Goal: Transaction & Acquisition: Purchase product/service

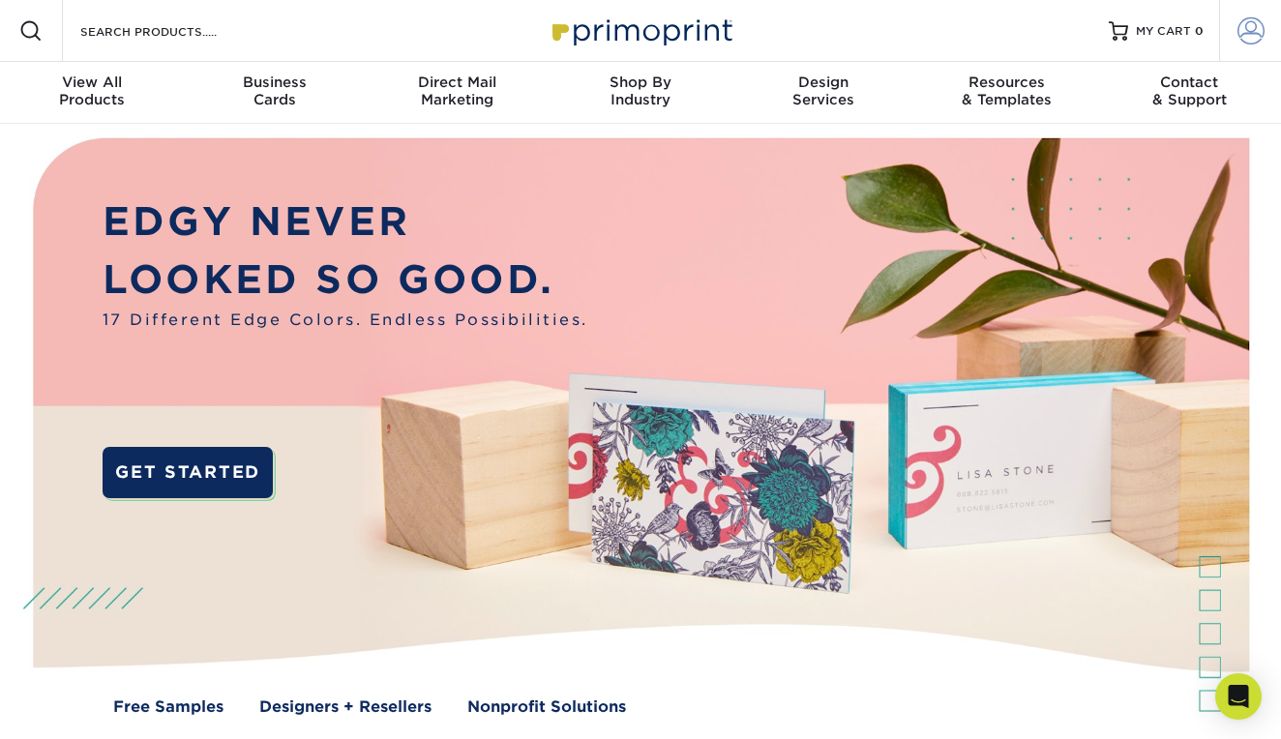
click at [1256, 36] on span at bounding box center [1251, 30] width 27 height 27
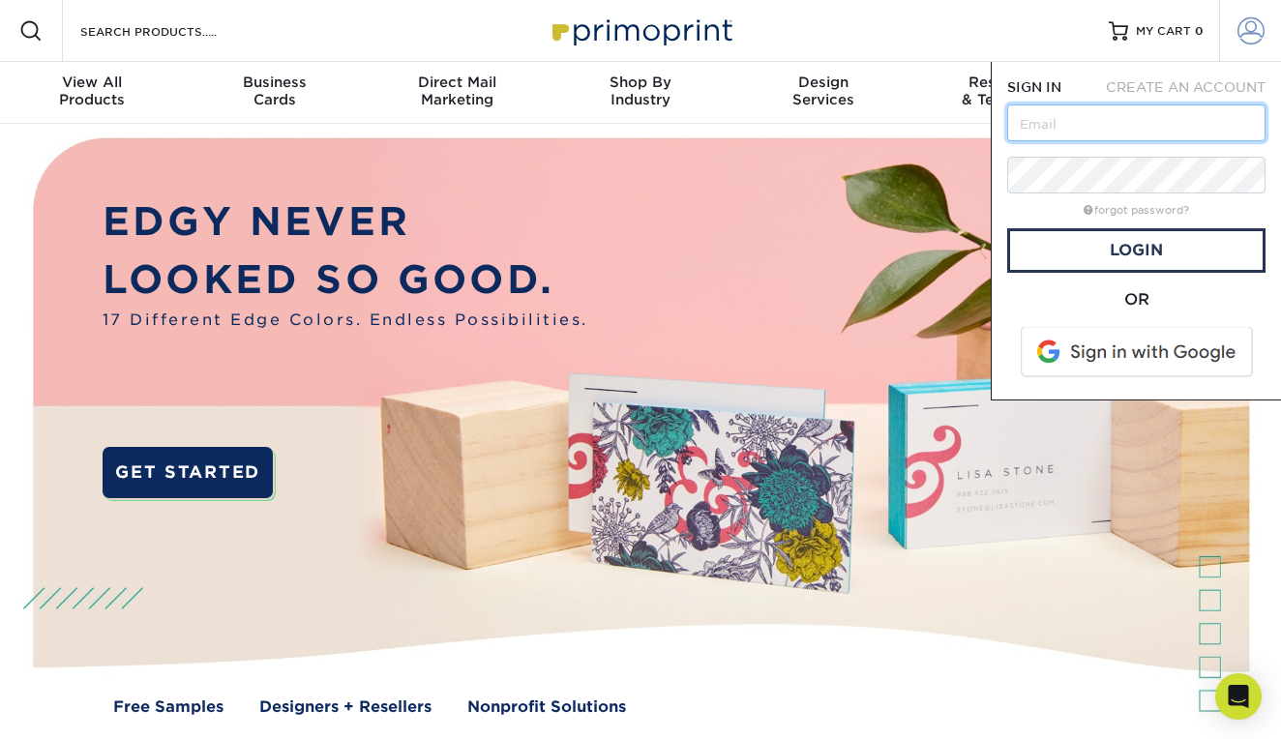
type input "[EMAIL_ADDRESS][DOMAIN_NAME]"
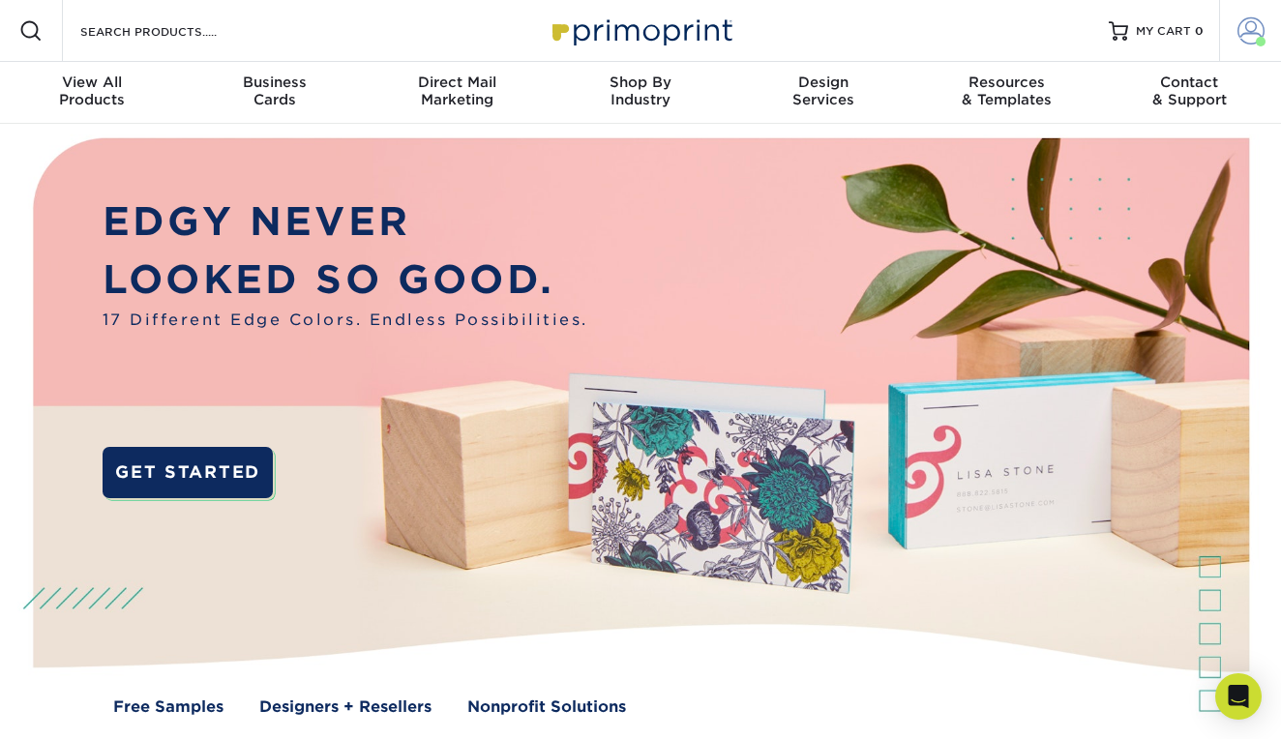
click at [1250, 36] on span at bounding box center [1251, 30] width 27 height 27
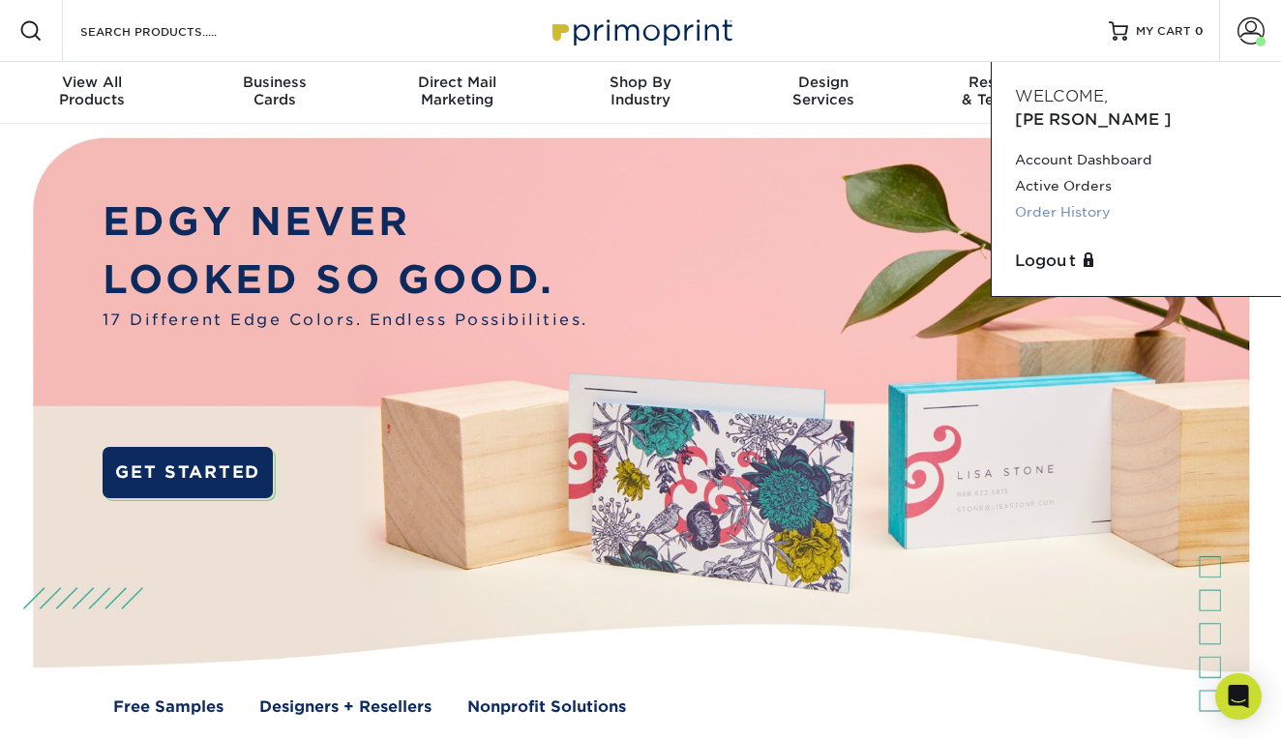
click at [1043, 199] on link "Order History" at bounding box center [1136, 212] width 243 height 26
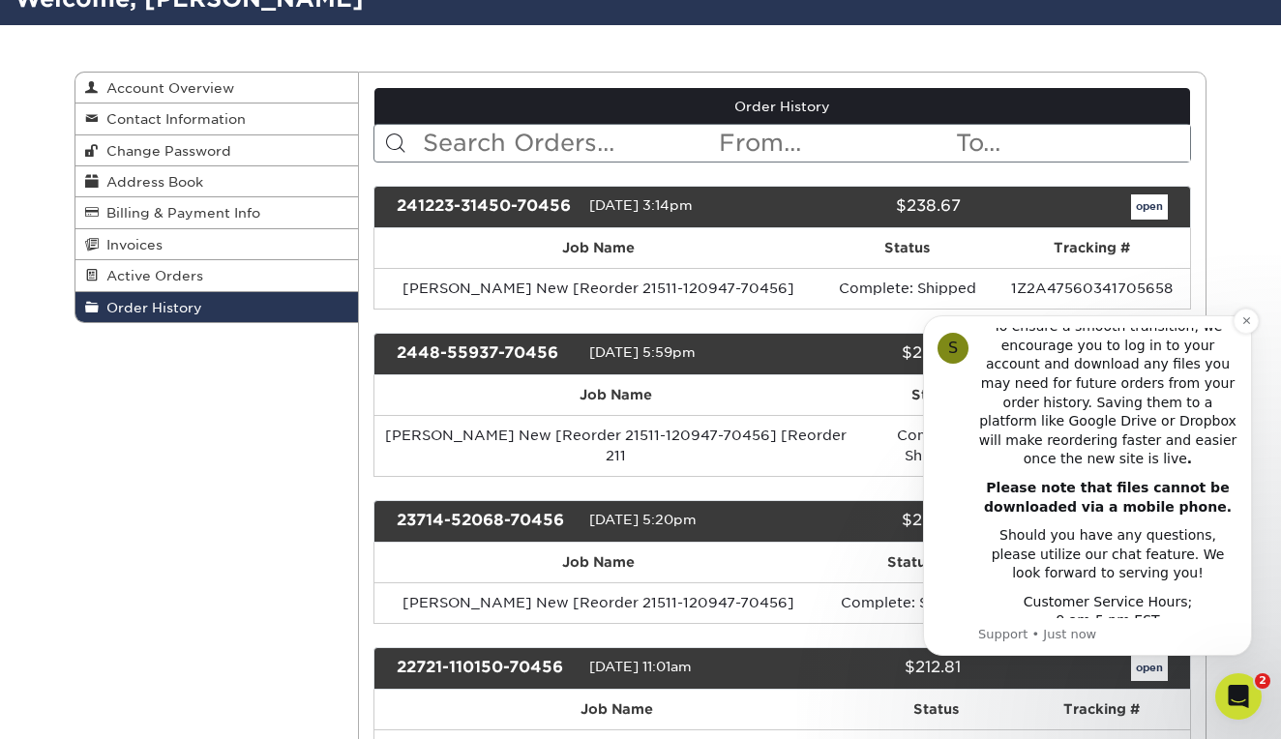
scroll to position [478, 0]
click at [1246, 324] on icon "Dismiss notification" at bounding box center [1247, 321] width 11 height 11
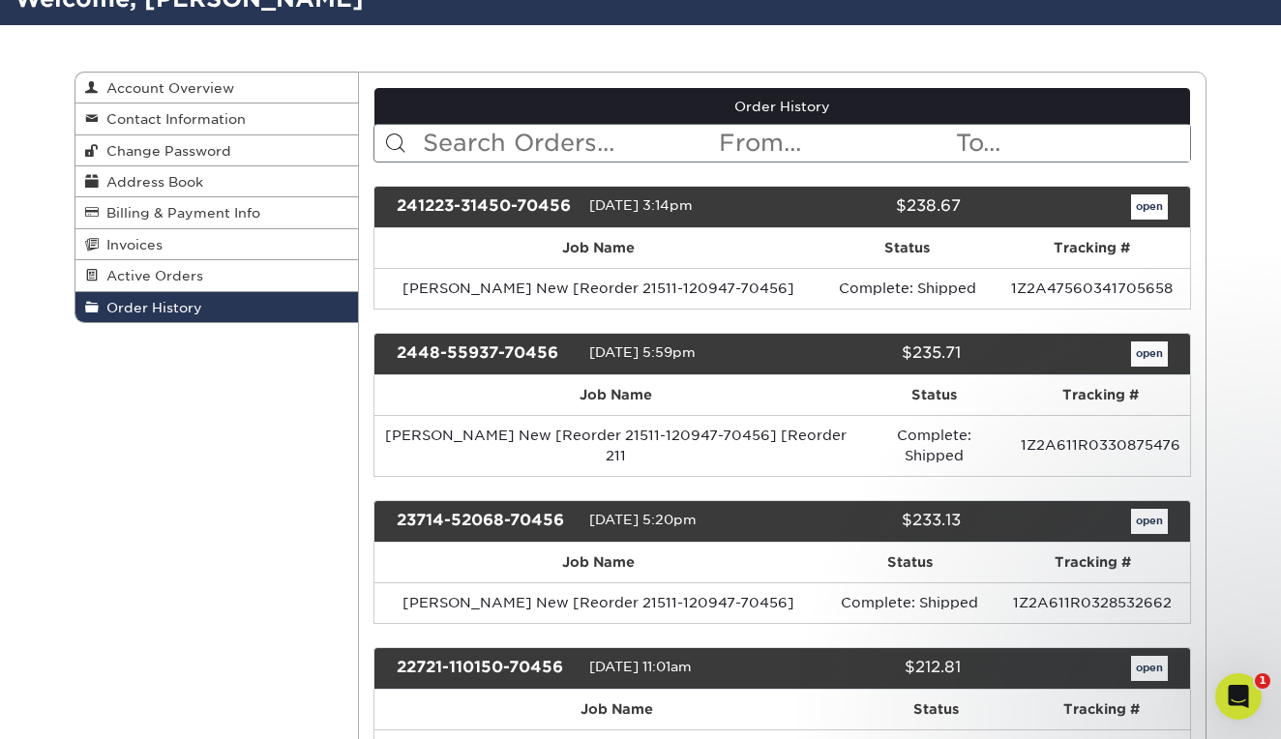
click at [1139, 205] on link "open" at bounding box center [1149, 207] width 37 height 25
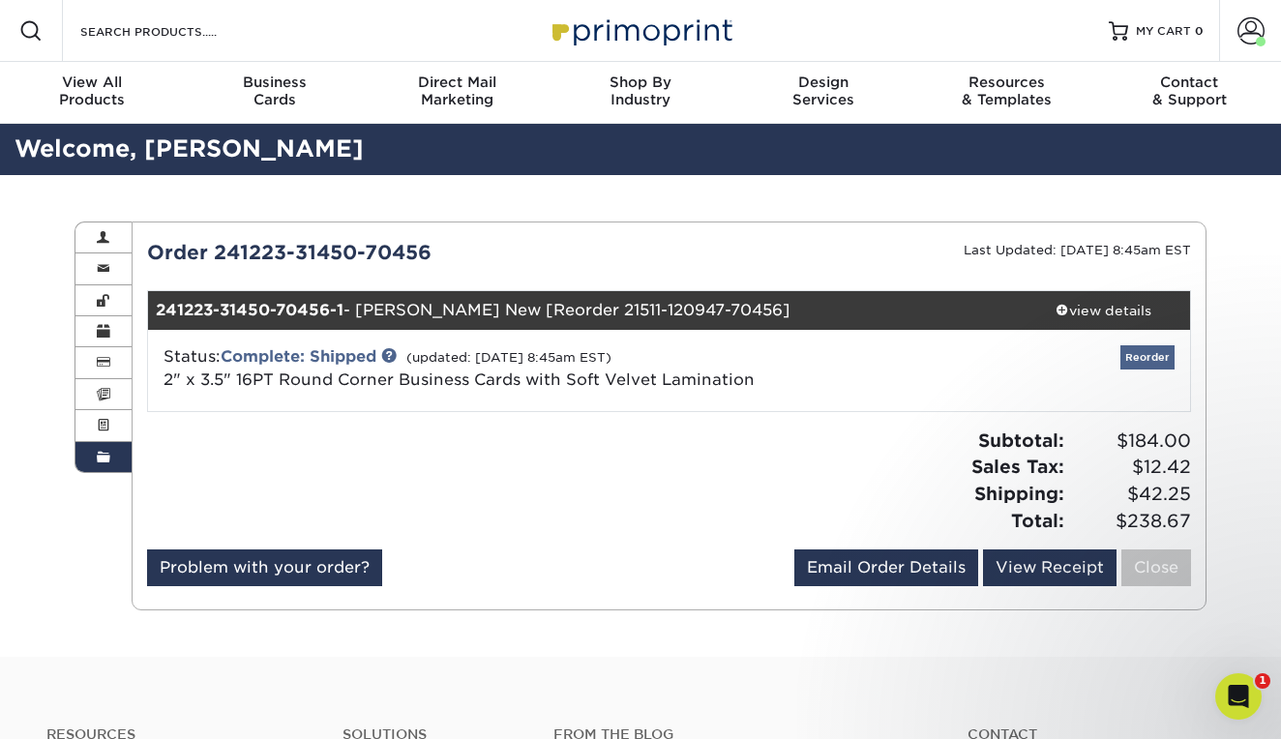
click at [1147, 355] on link "Reorder" at bounding box center [1148, 358] width 54 height 24
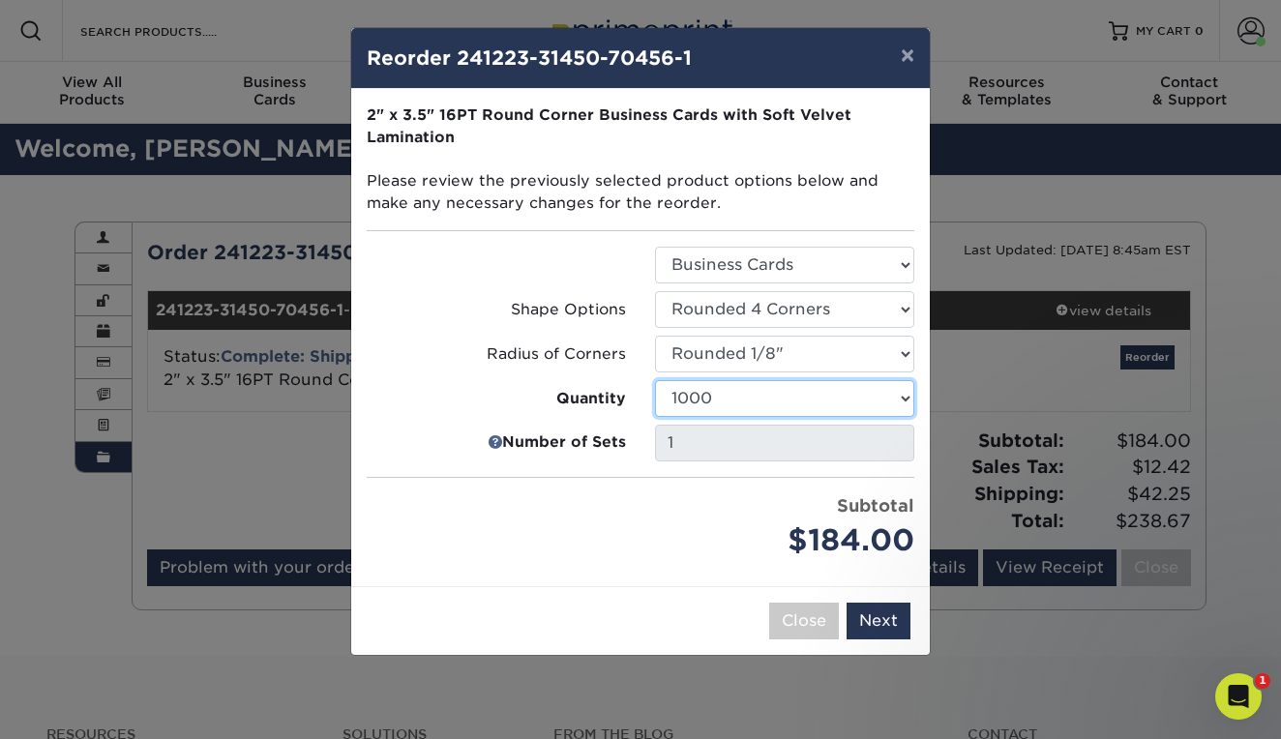
select select "02d8d163-ee8f-41cc-acce-9863ad0deb38"
click at [904, 61] on button "×" at bounding box center [908, 55] width 45 height 54
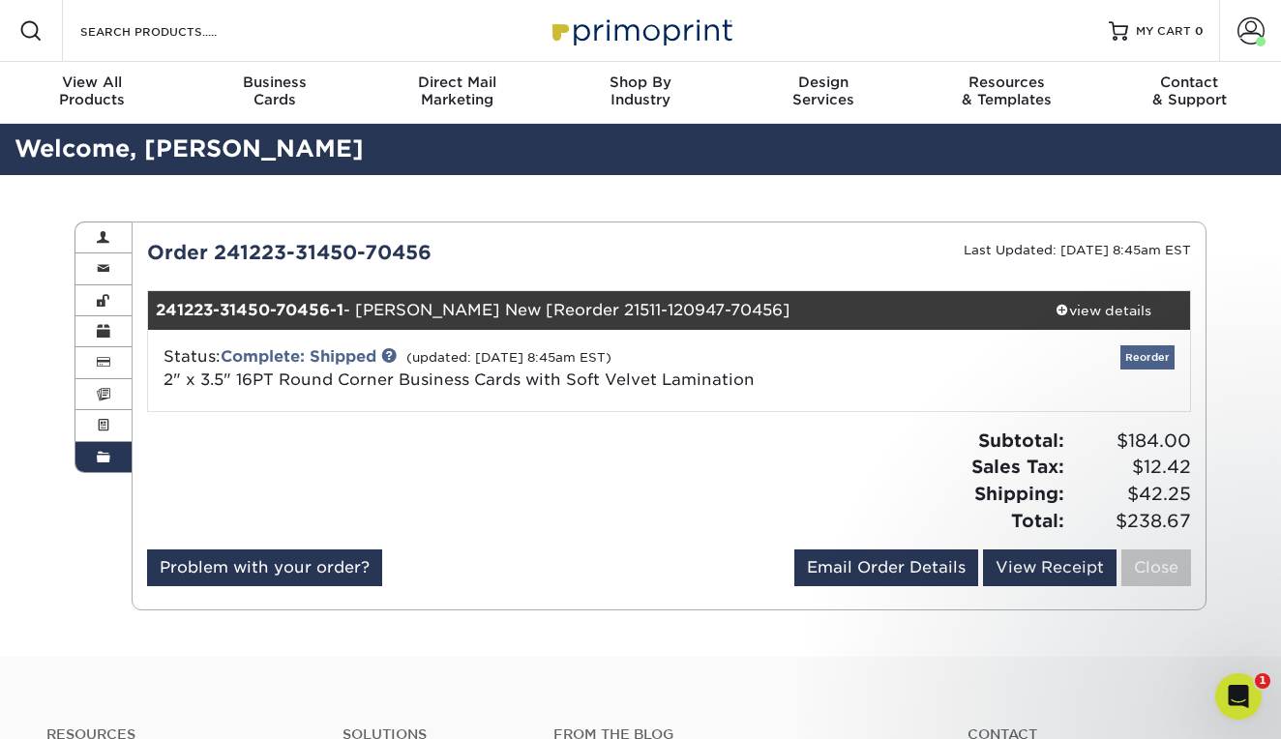
click at [1130, 357] on link "Reorder" at bounding box center [1148, 358] width 54 height 24
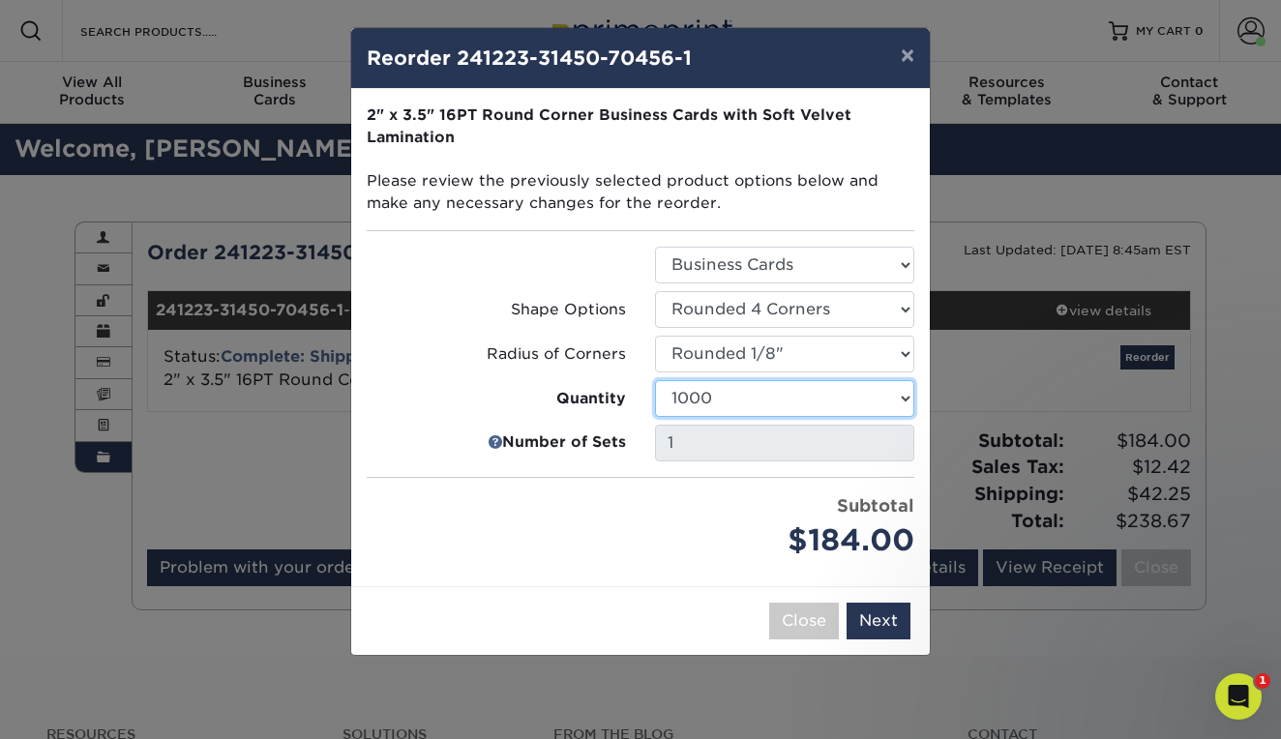
select select "02d8d163-ee8f-41cc-acce-9863ad0deb38"
click at [883, 617] on button "Next" at bounding box center [879, 621] width 64 height 37
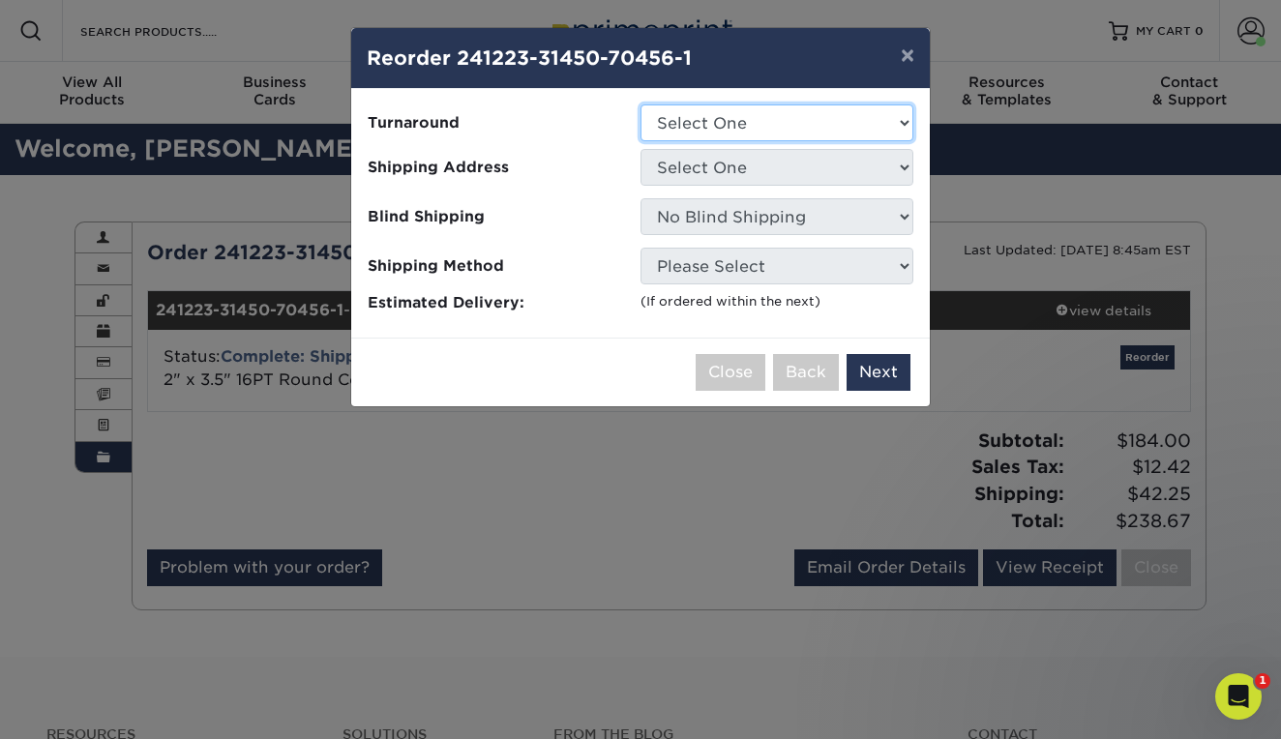
select select "cbc85053-1919-48a8-bfef-18c6991a728d"
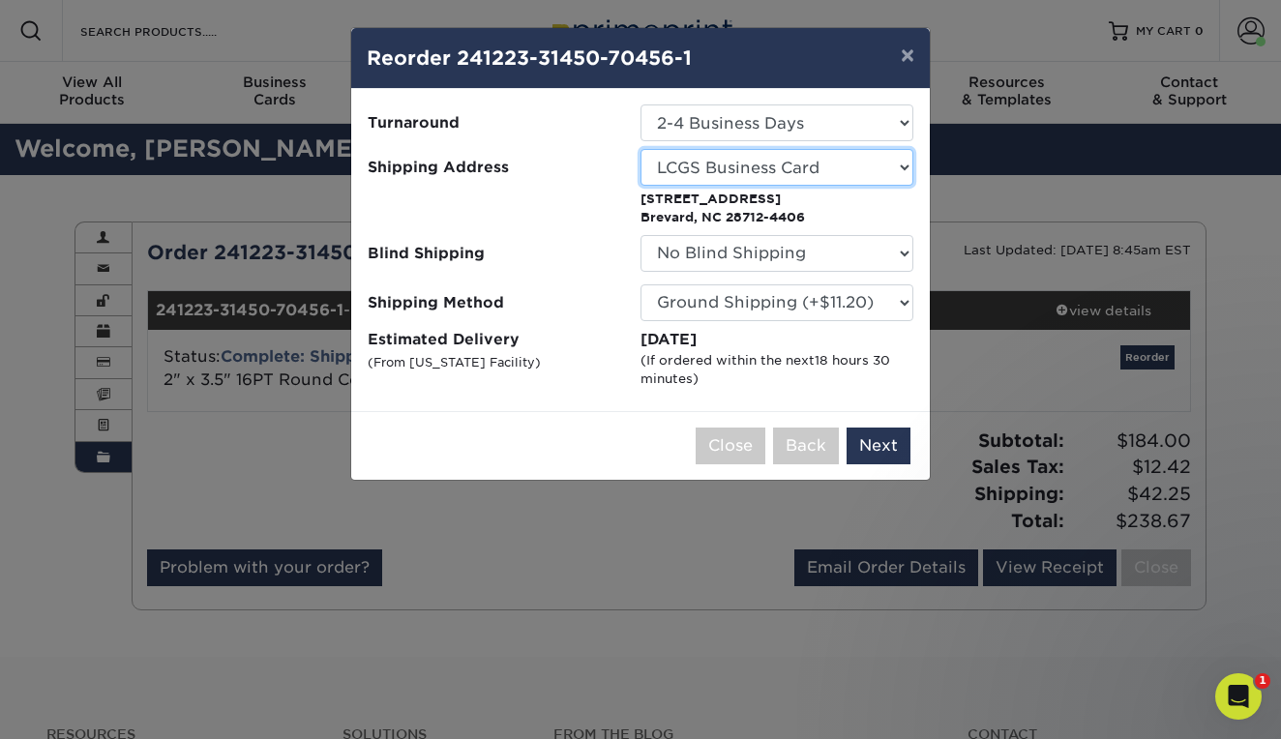
select select "-1"
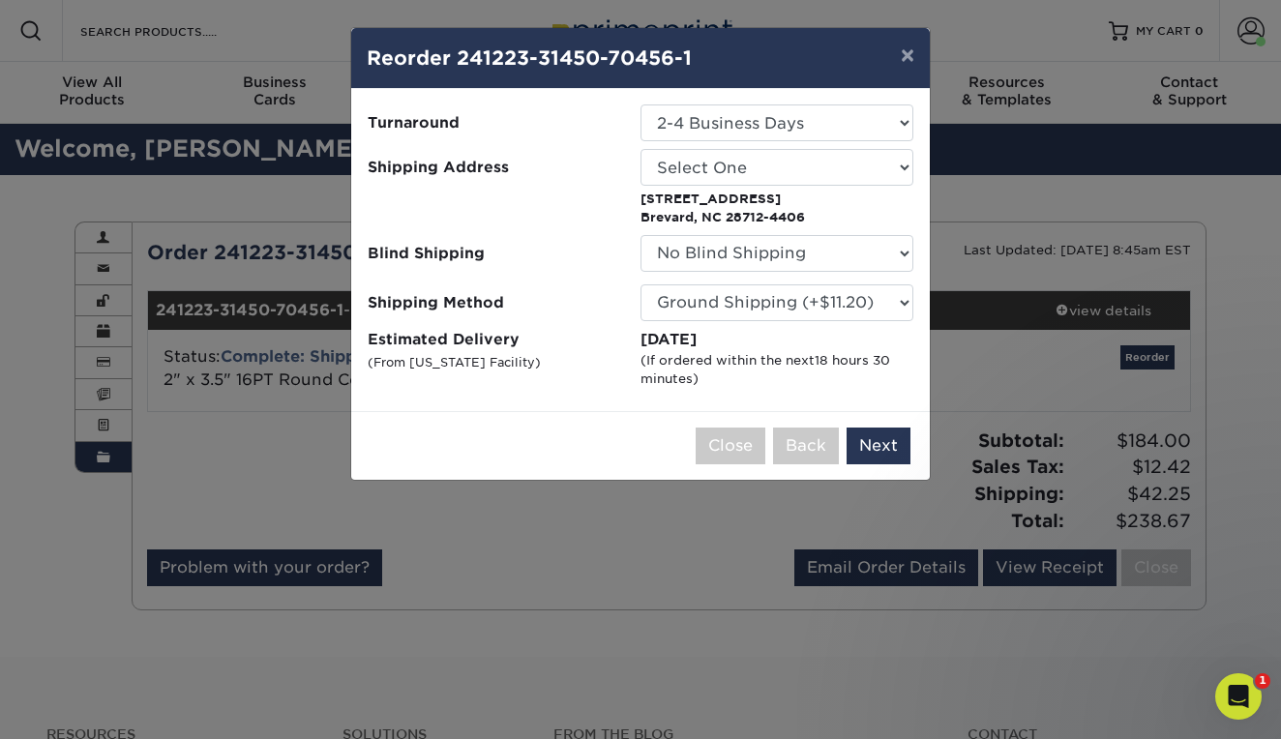
click at [1246, 63] on div "× Reorder 241223-31450-70456-1 Please select all options to continue. Only quan…" at bounding box center [640, 369] width 1281 height 739
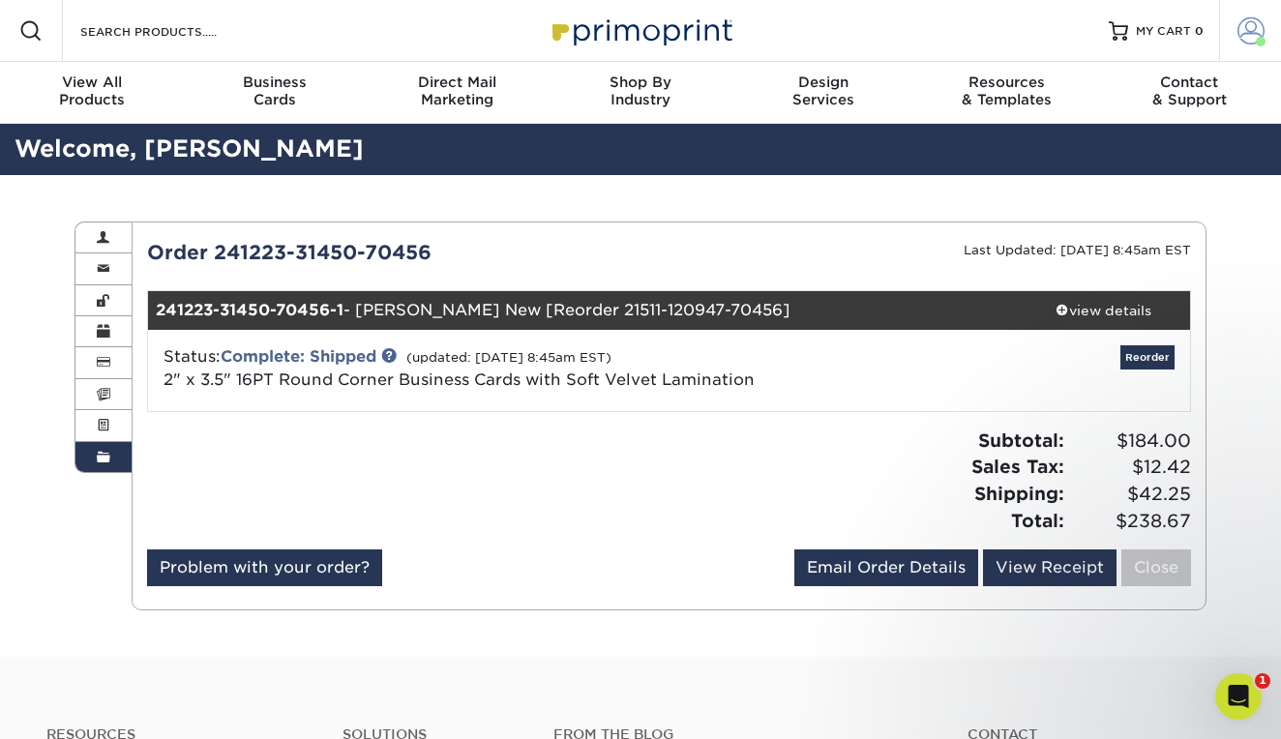
click at [1254, 38] on span at bounding box center [1251, 30] width 27 height 27
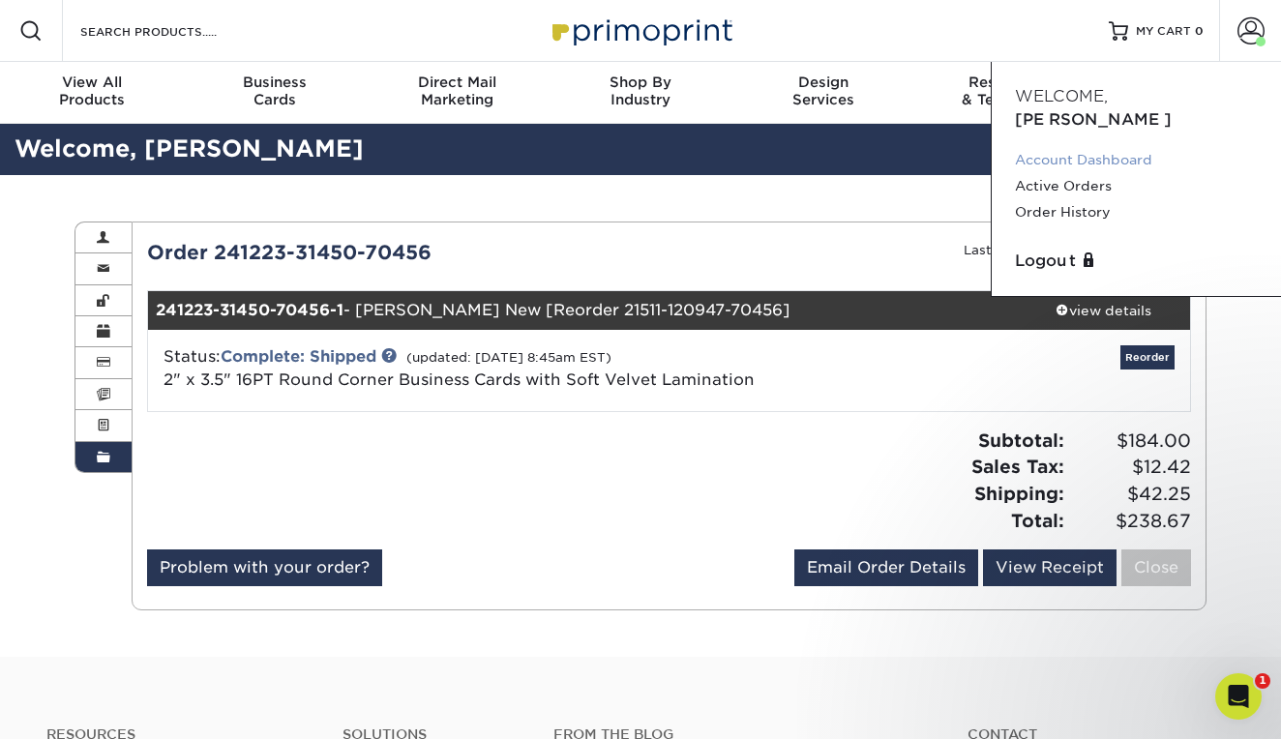
click at [1100, 147] on link "Account Dashboard" at bounding box center [1136, 160] width 243 height 26
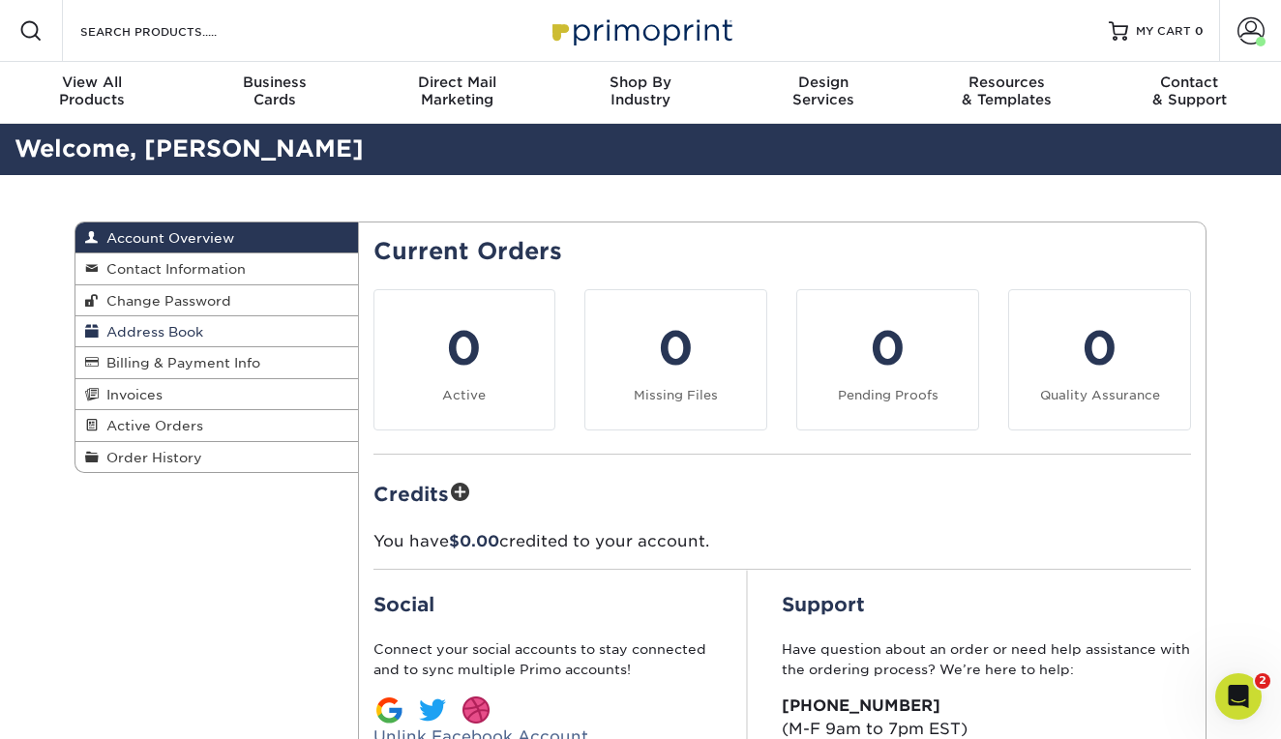
click at [162, 329] on span "Address Book" at bounding box center [151, 331] width 105 height 15
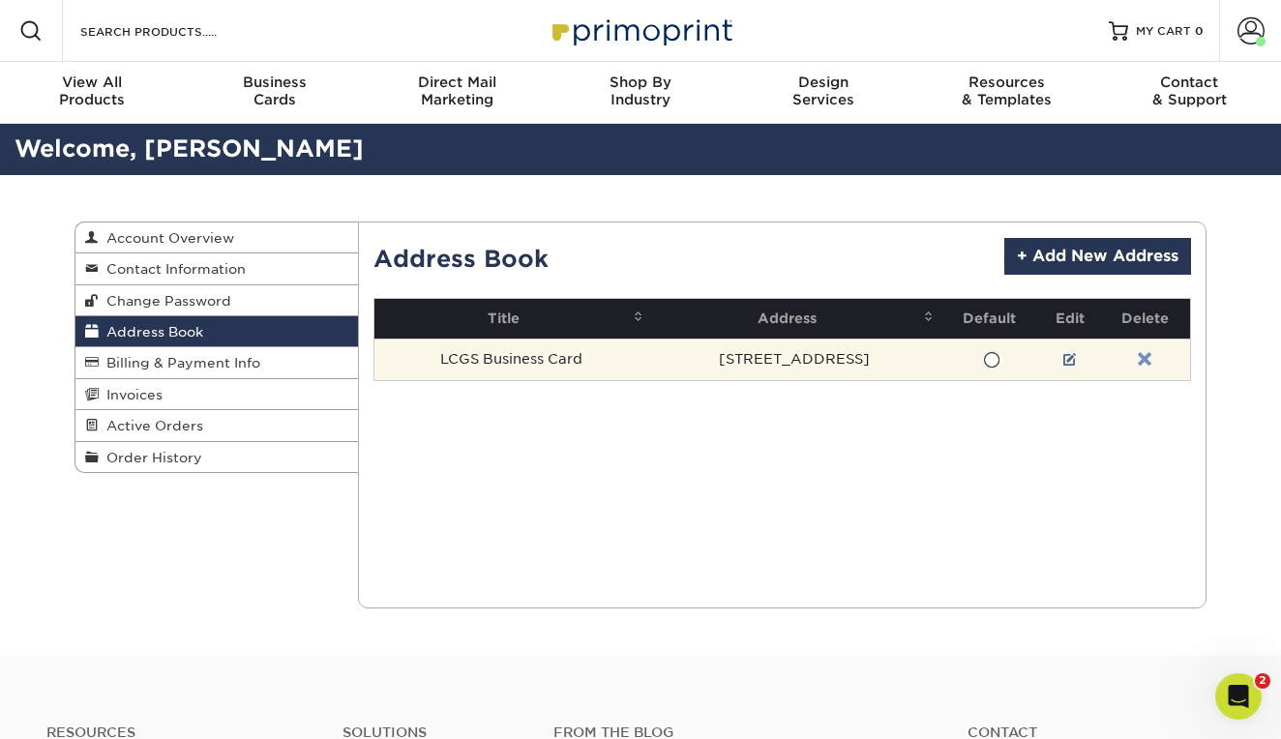
click at [1145, 356] on link at bounding box center [1145, 359] width 14 height 15
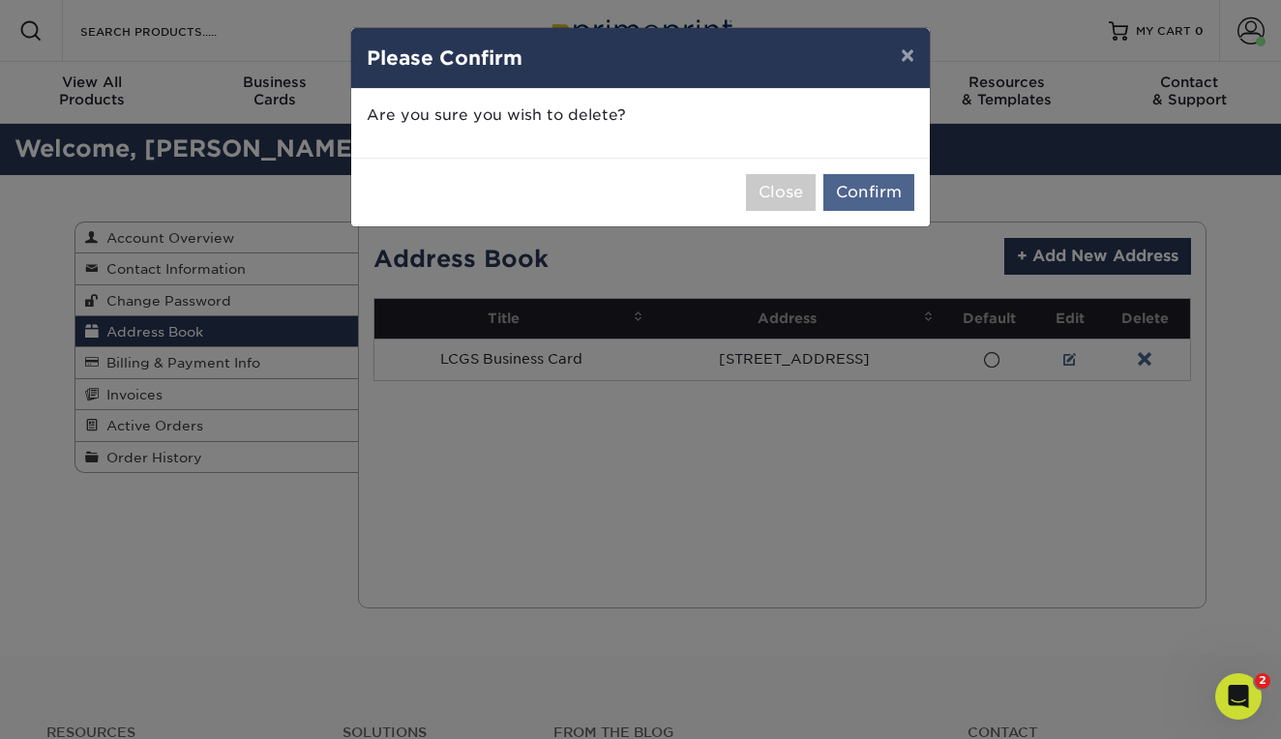
click at [851, 191] on button "Confirm" at bounding box center [869, 192] width 91 height 37
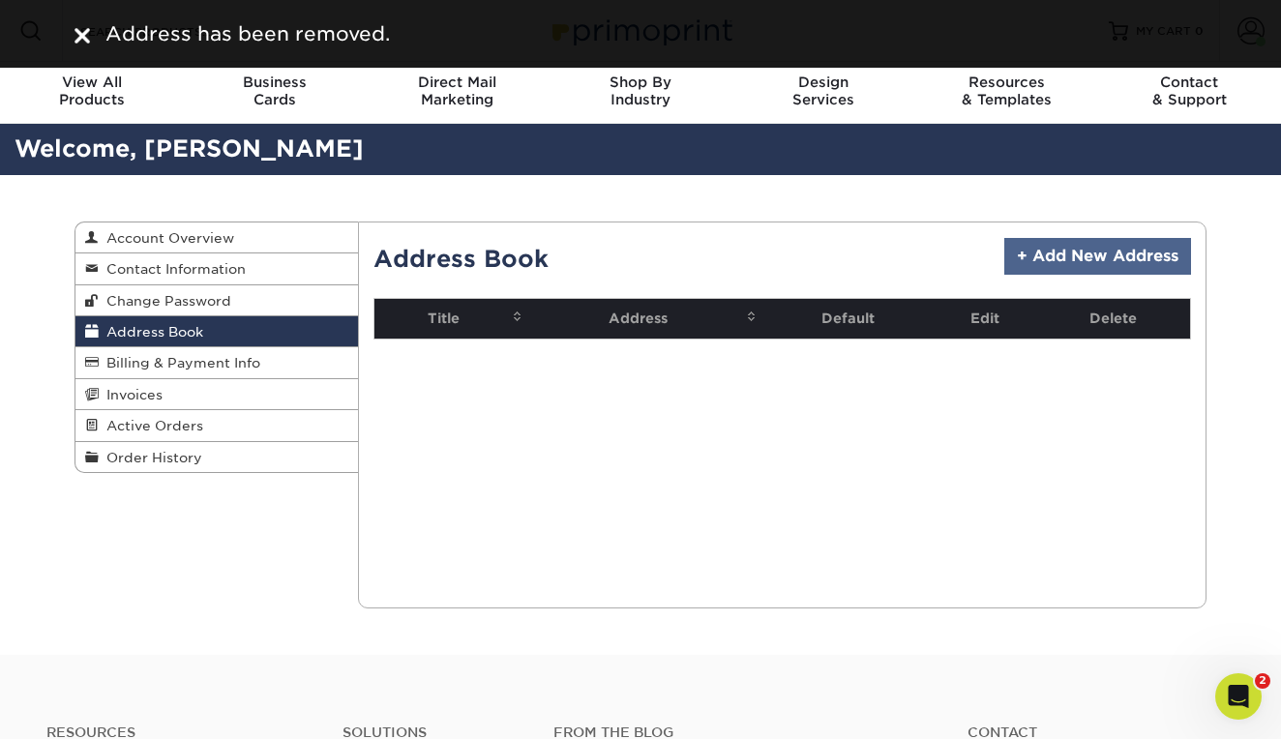
click at [1037, 256] on link "+ Add New Address" at bounding box center [1098, 256] width 187 height 37
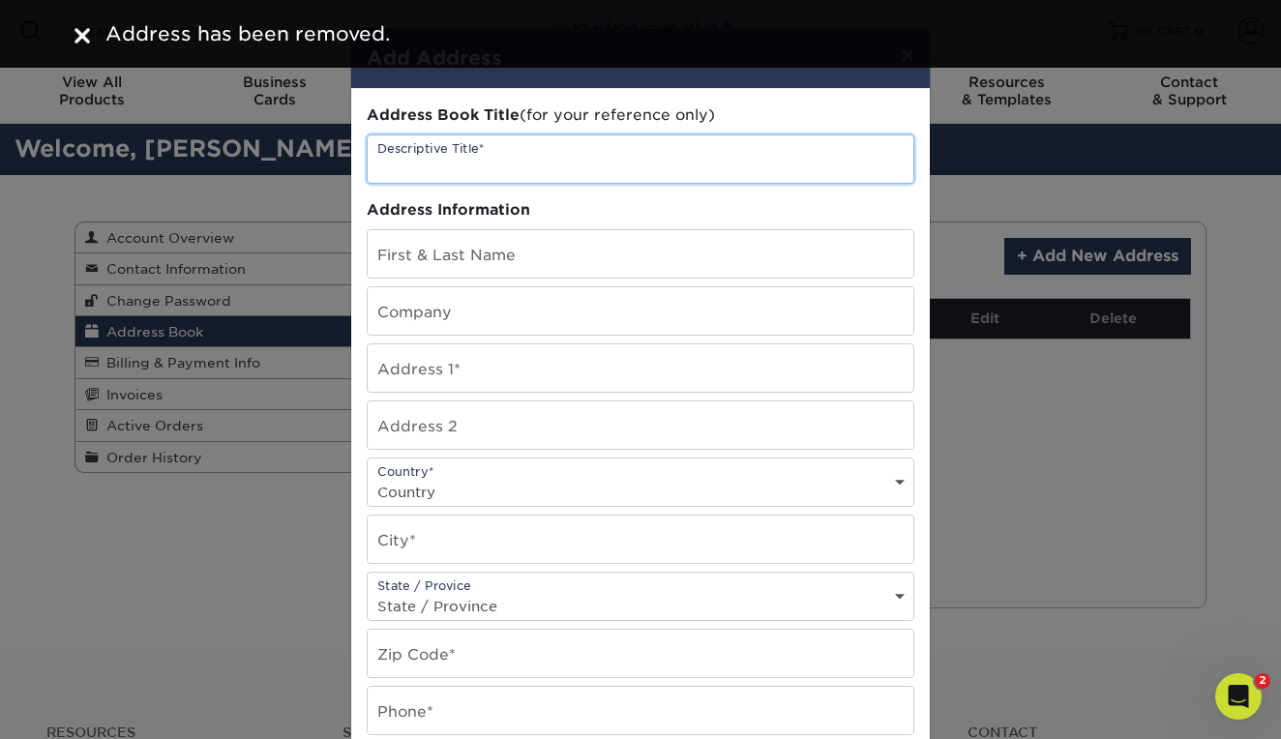
click at [404, 167] on input "text" at bounding box center [641, 158] width 546 height 47
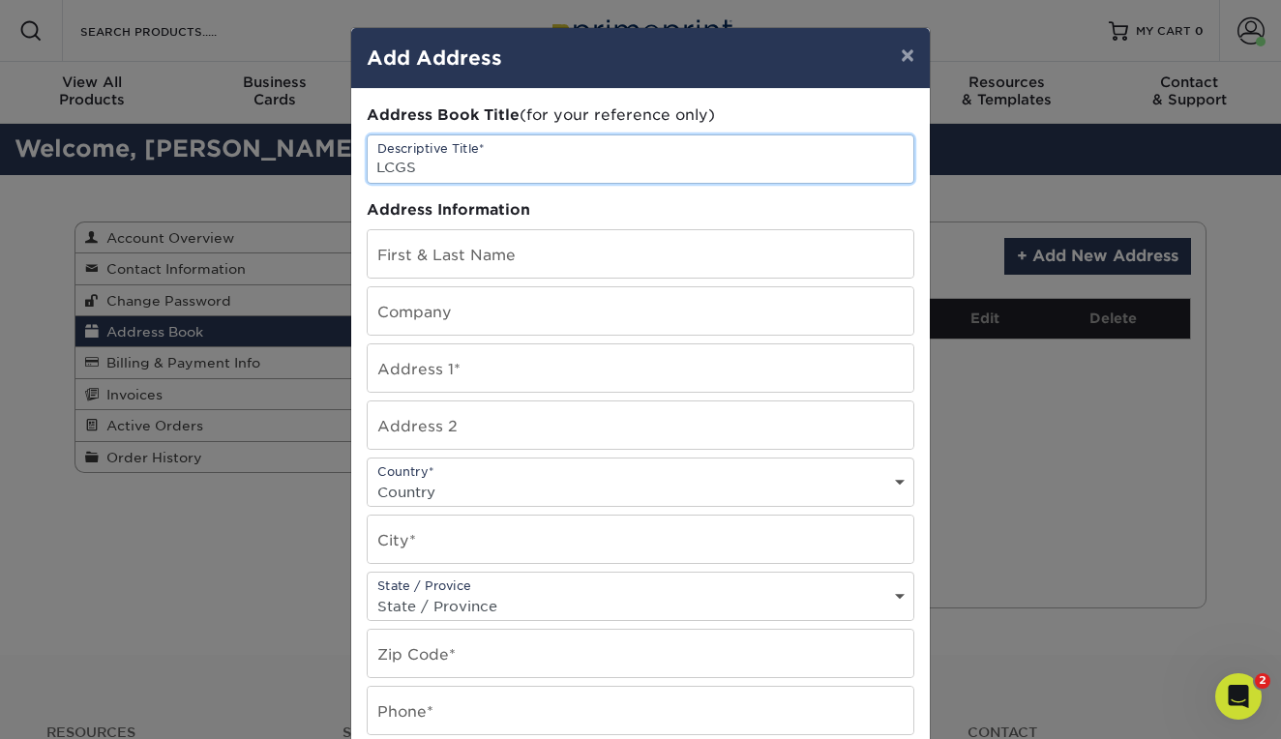
type input "LCGS"
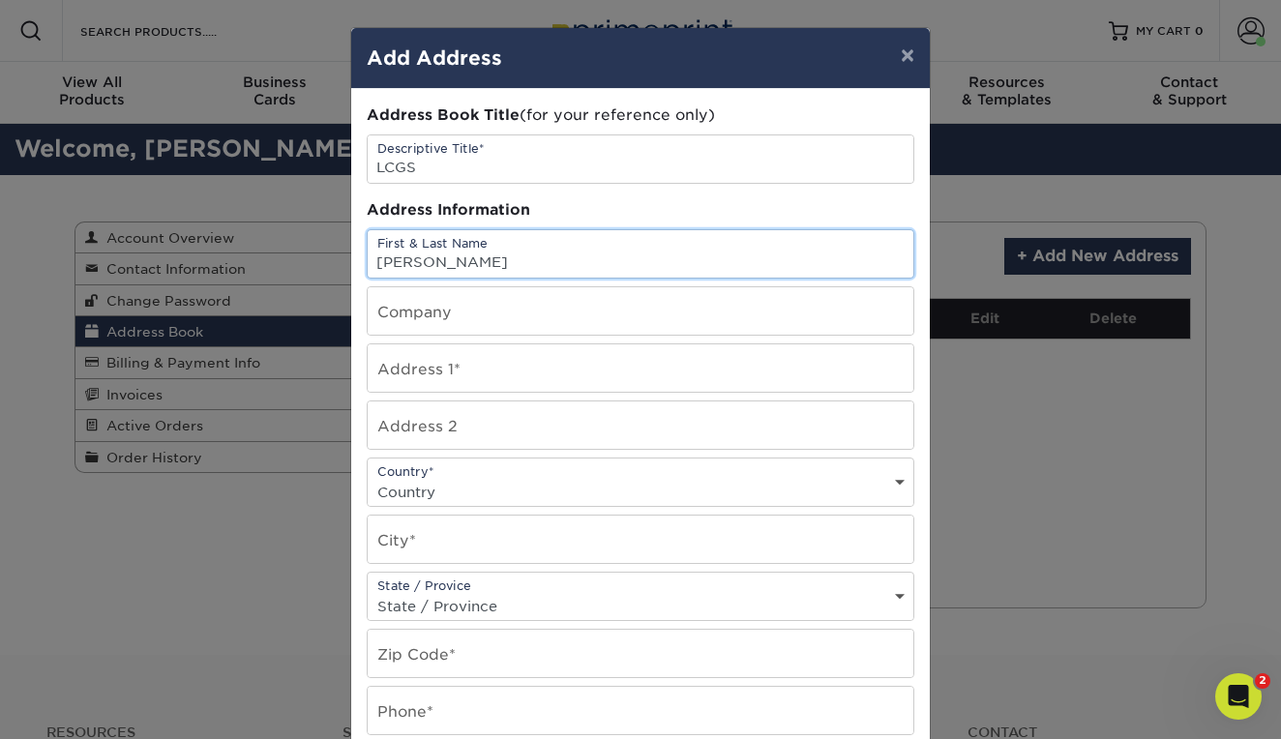
type input "[PERSON_NAME]"
type input "THE LUCY CLARK GALLERY AND STUDIO"
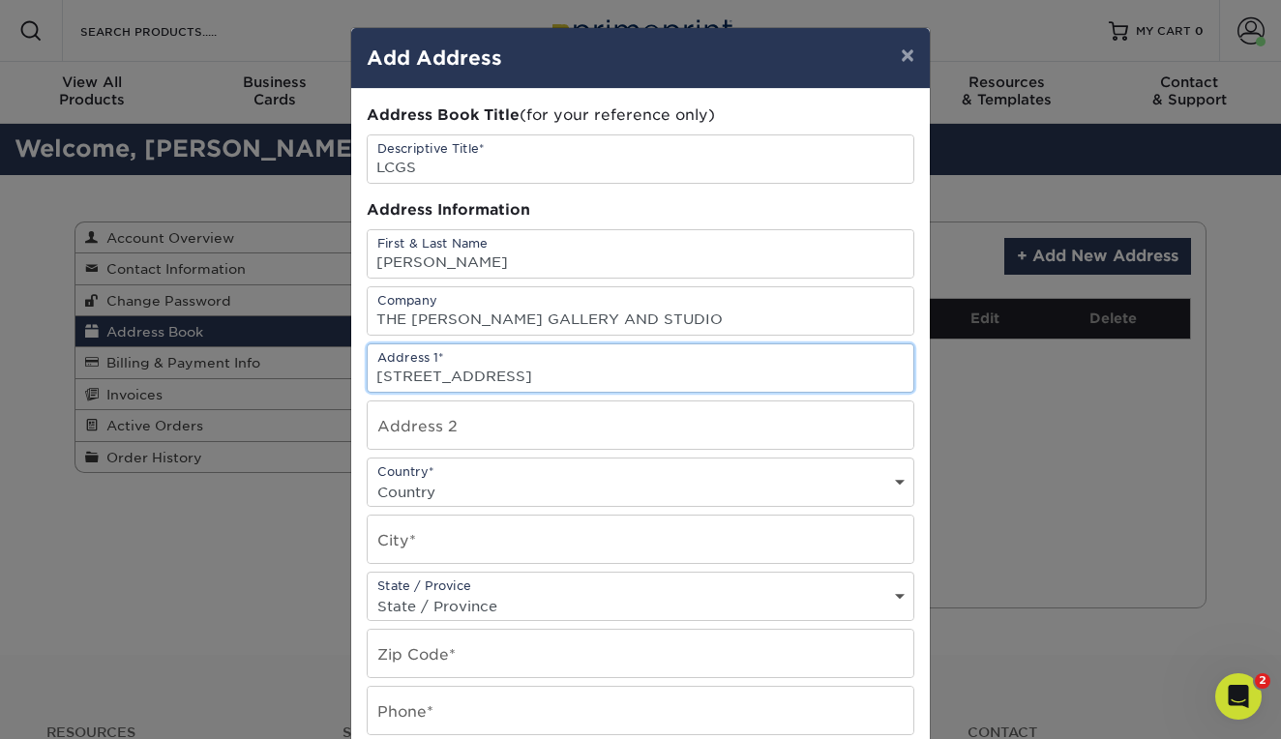
type input "51 WEST MAIN STREET"
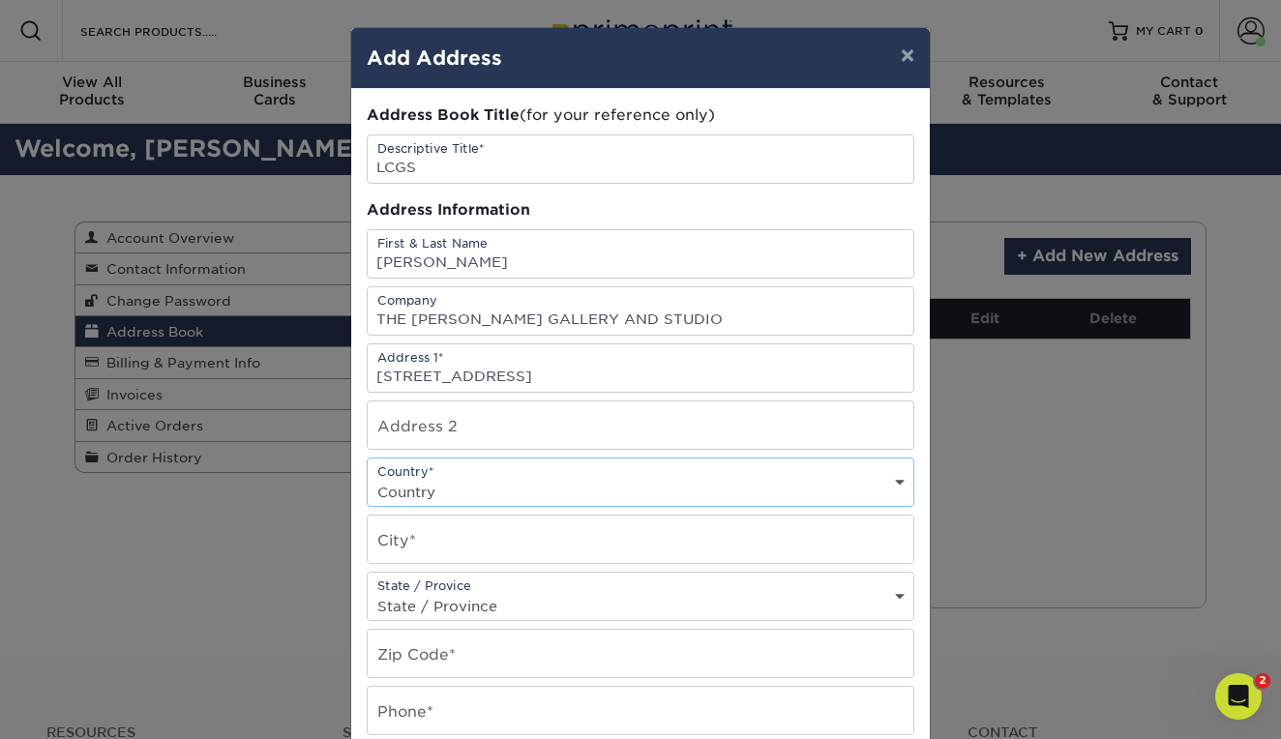
select select "US"
type input "BREVARD"
select select "NC"
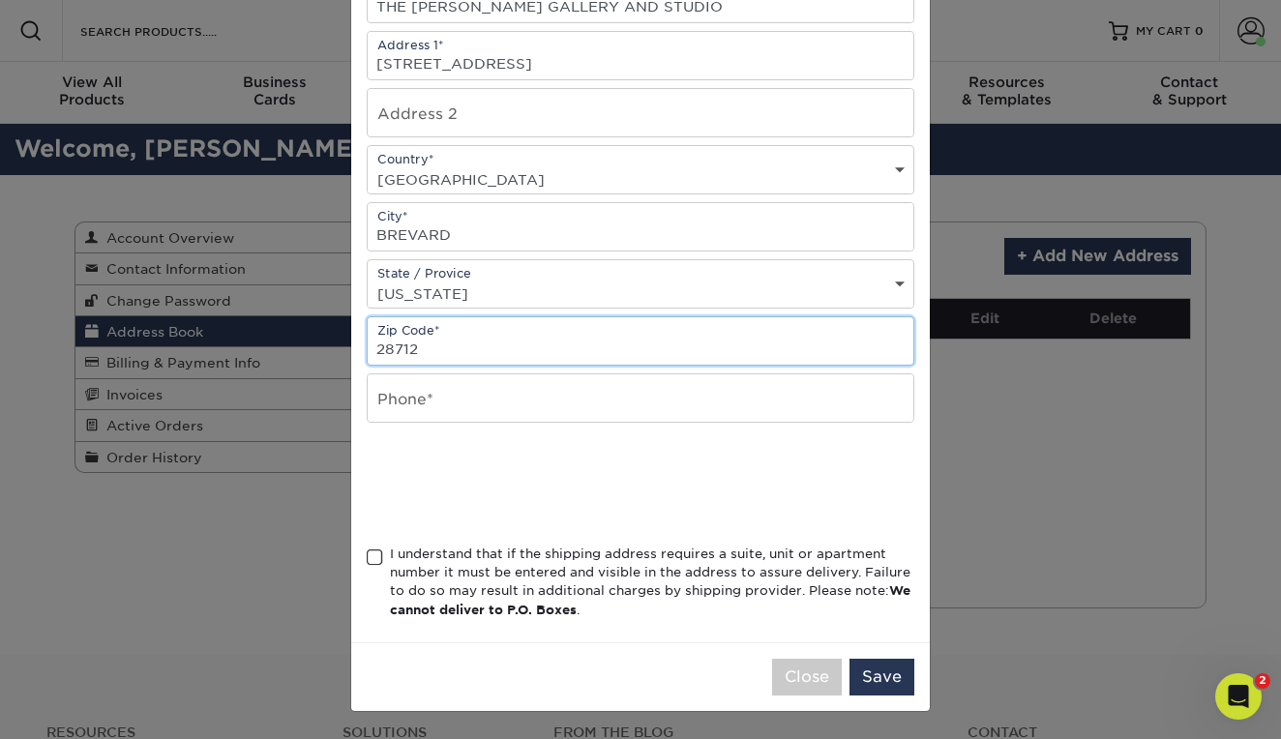
scroll to position [317, 0]
type input "28712"
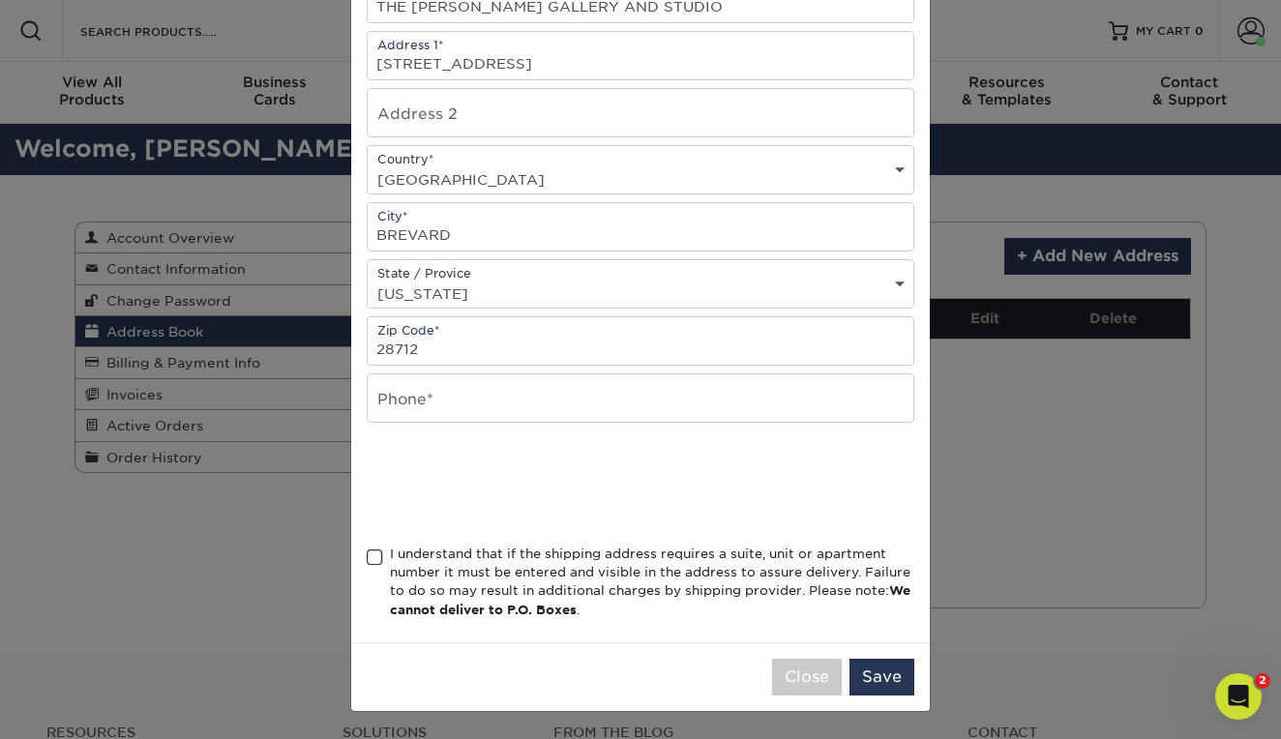
click at [370, 555] on span at bounding box center [375, 558] width 16 height 18
click at [0, 0] on input "I understand that if the shipping address requires a suite, unit or apartment n…" at bounding box center [0, 0] width 0 height 0
click at [866, 674] on button "Save" at bounding box center [882, 677] width 65 height 37
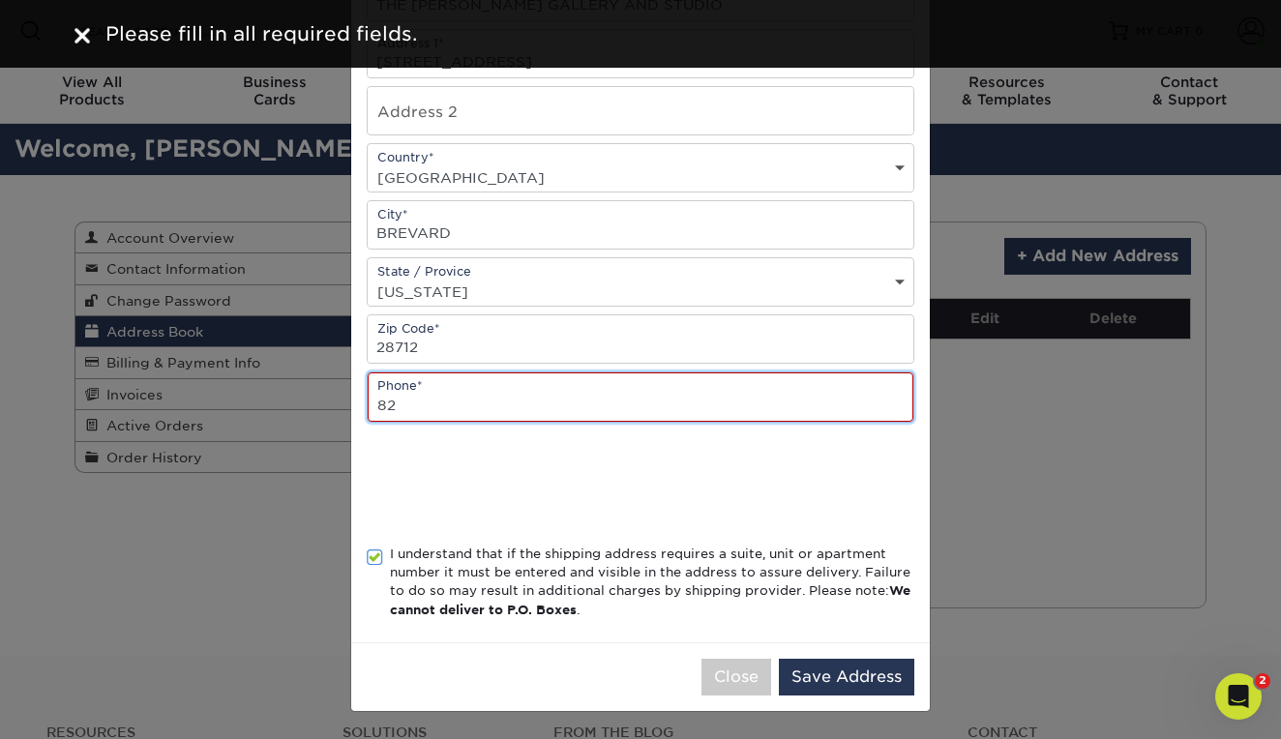
type input "828"
type input "8285772719"
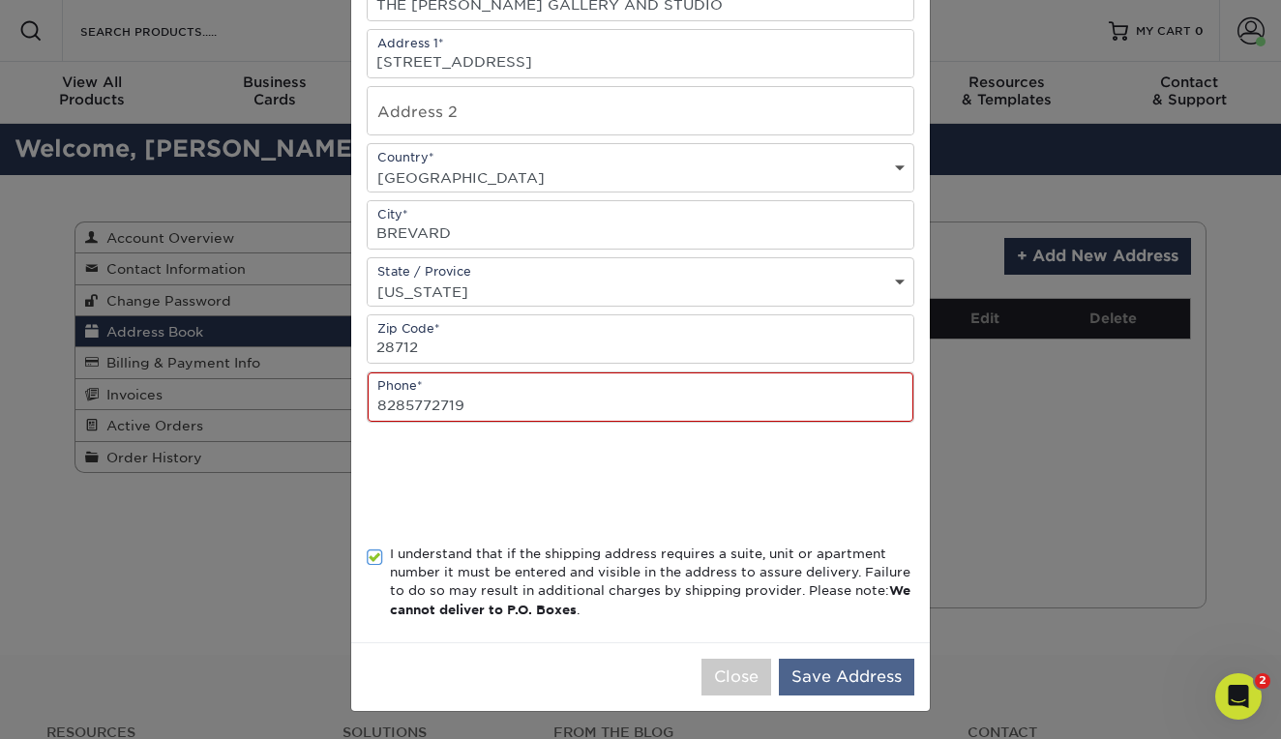
click at [812, 674] on button "Save Address" at bounding box center [846, 677] width 135 height 37
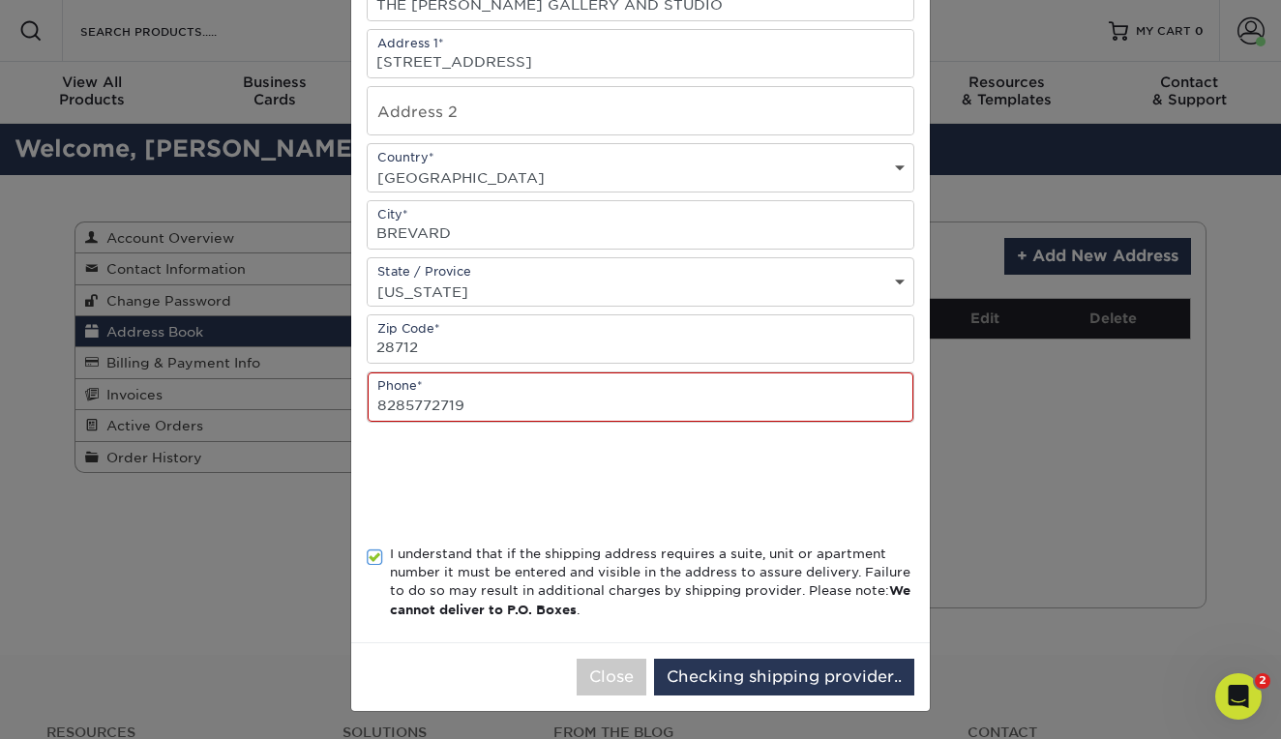
scroll to position [0, 0]
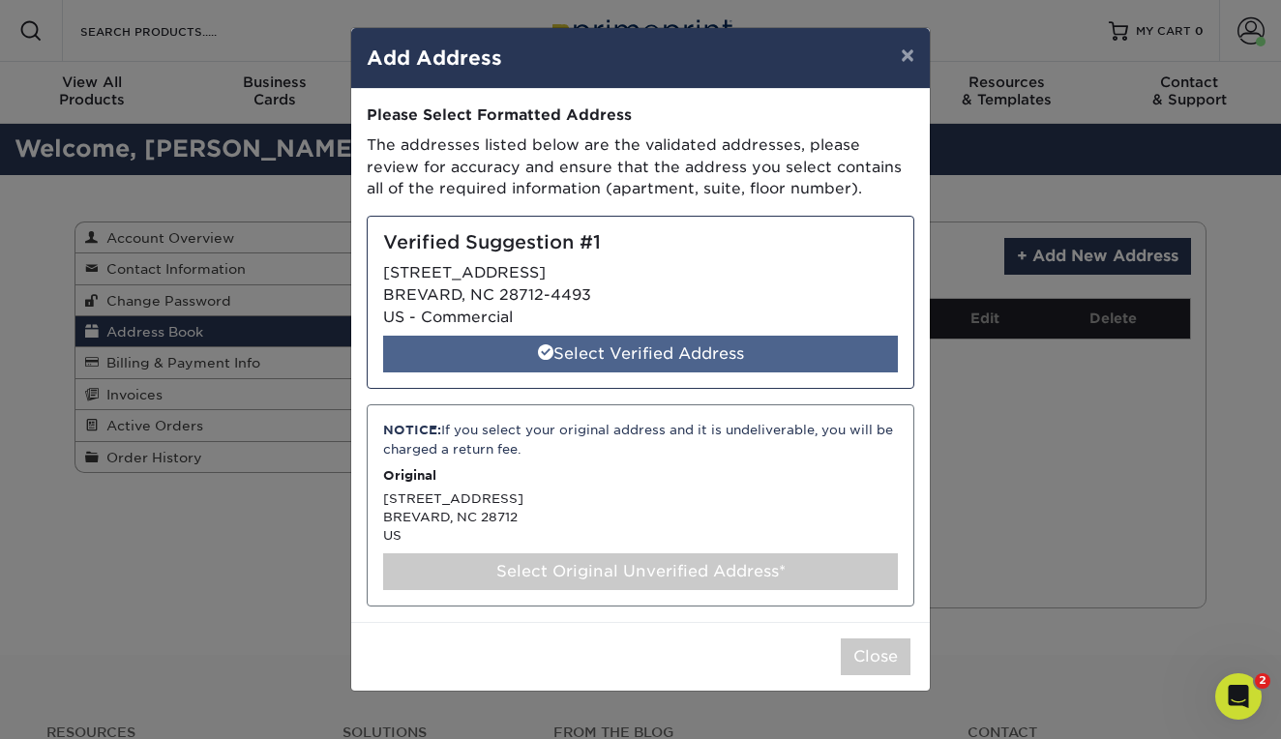
click at [607, 356] on div "Select Verified Address" at bounding box center [640, 354] width 515 height 37
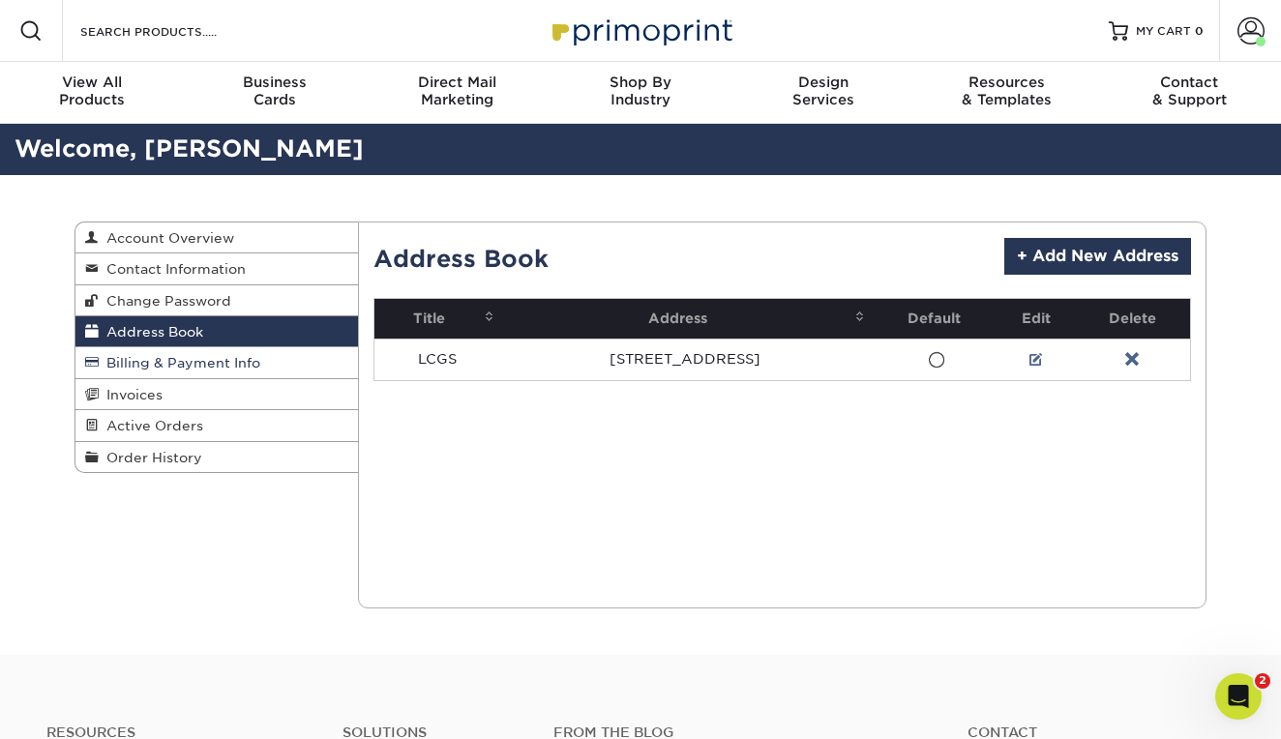
click at [222, 355] on span "Billing & Payment Info" at bounding box center [180, 362] width 162 height 15
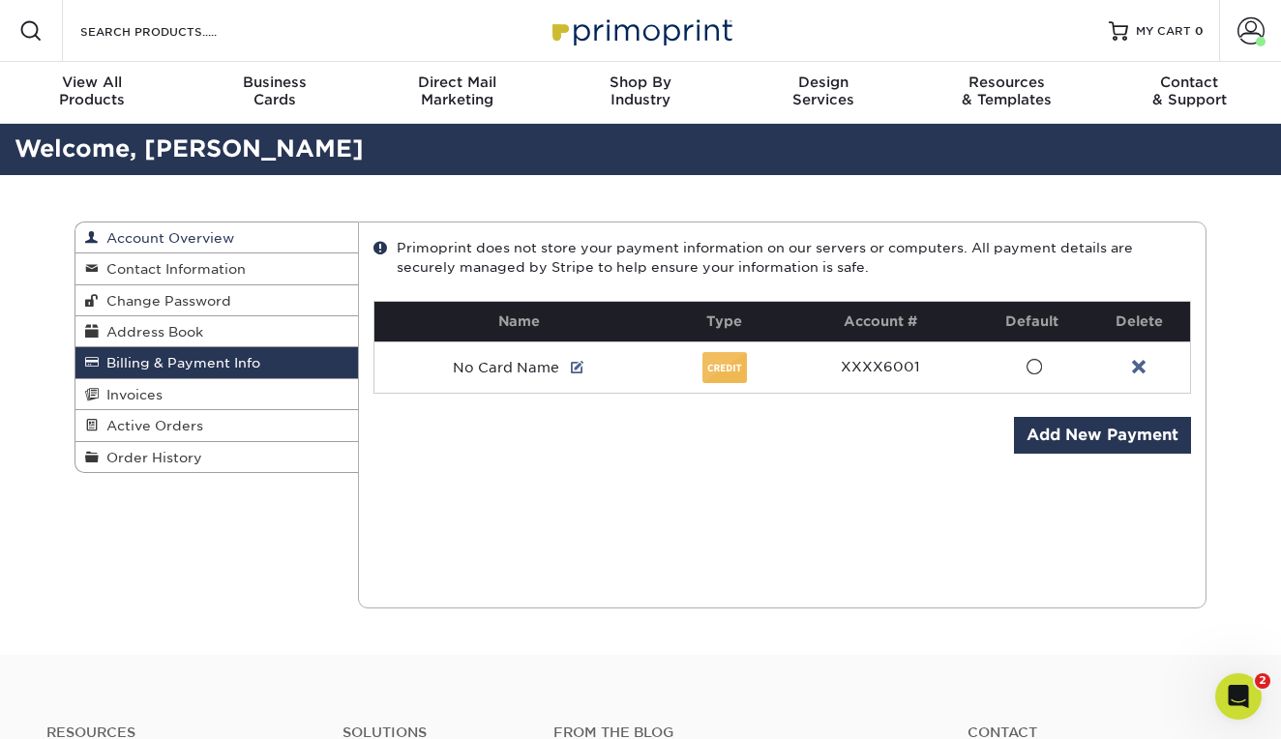
click at [151, 234] on span "Account Overview" at bounding box center [166, 237] width 135 height 15
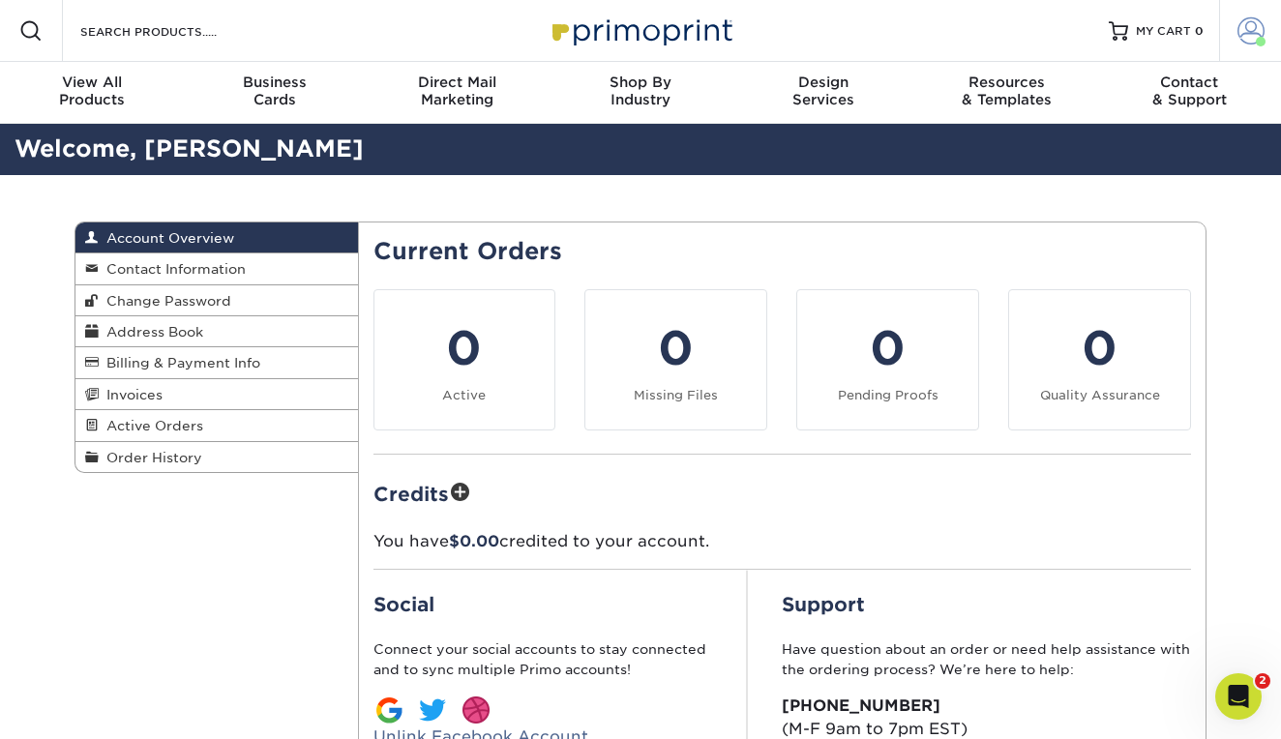
click at [1246, 35] on span at bounding box center [1251, 30] width 27 height 27
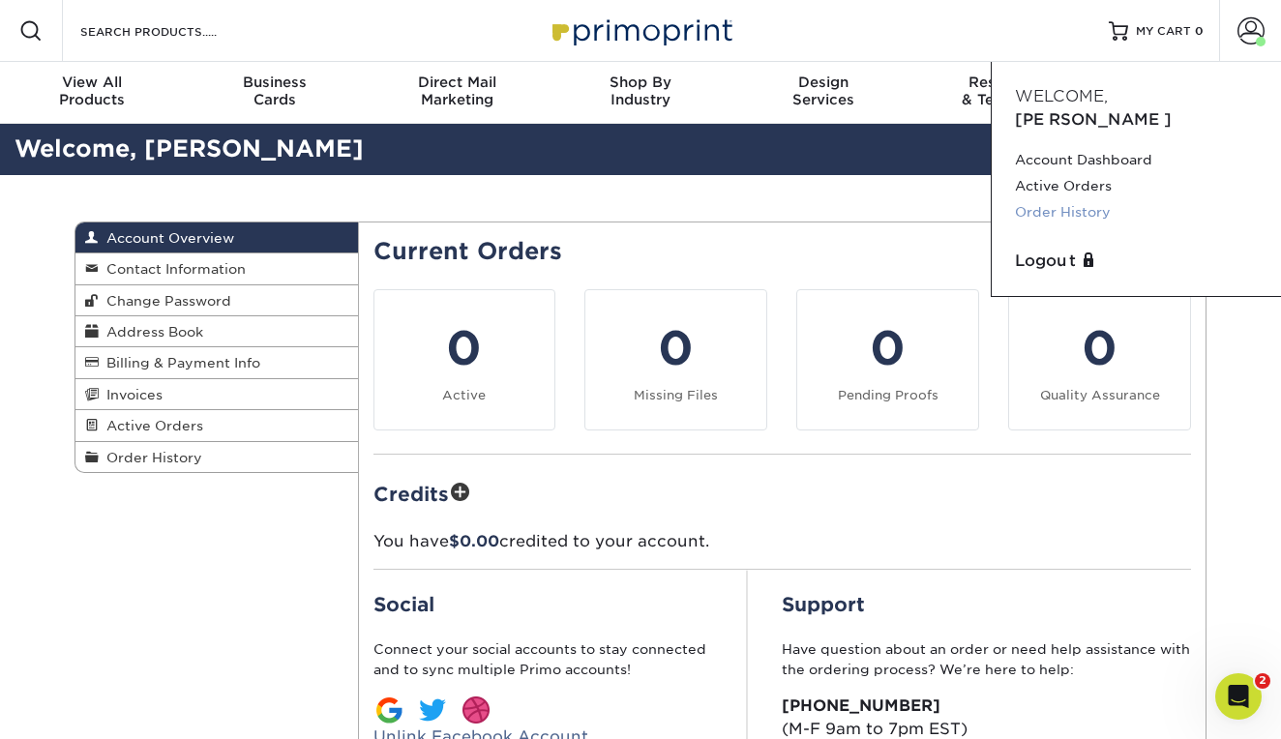
click at [1053, 199] on link "Order History" at bounding box center [1136, 212] width 243 height 26
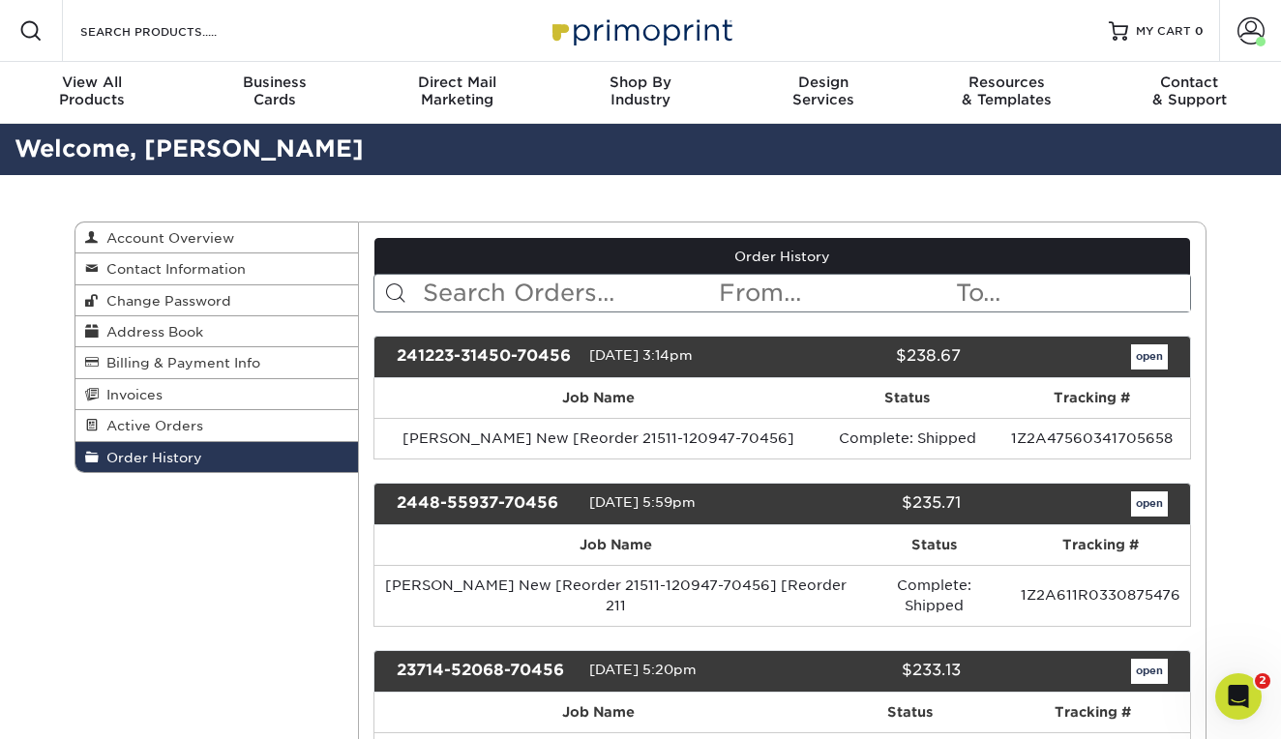
click at [1145, 360] on link "open" at bounding box center [1149, 357] width 37 height 25
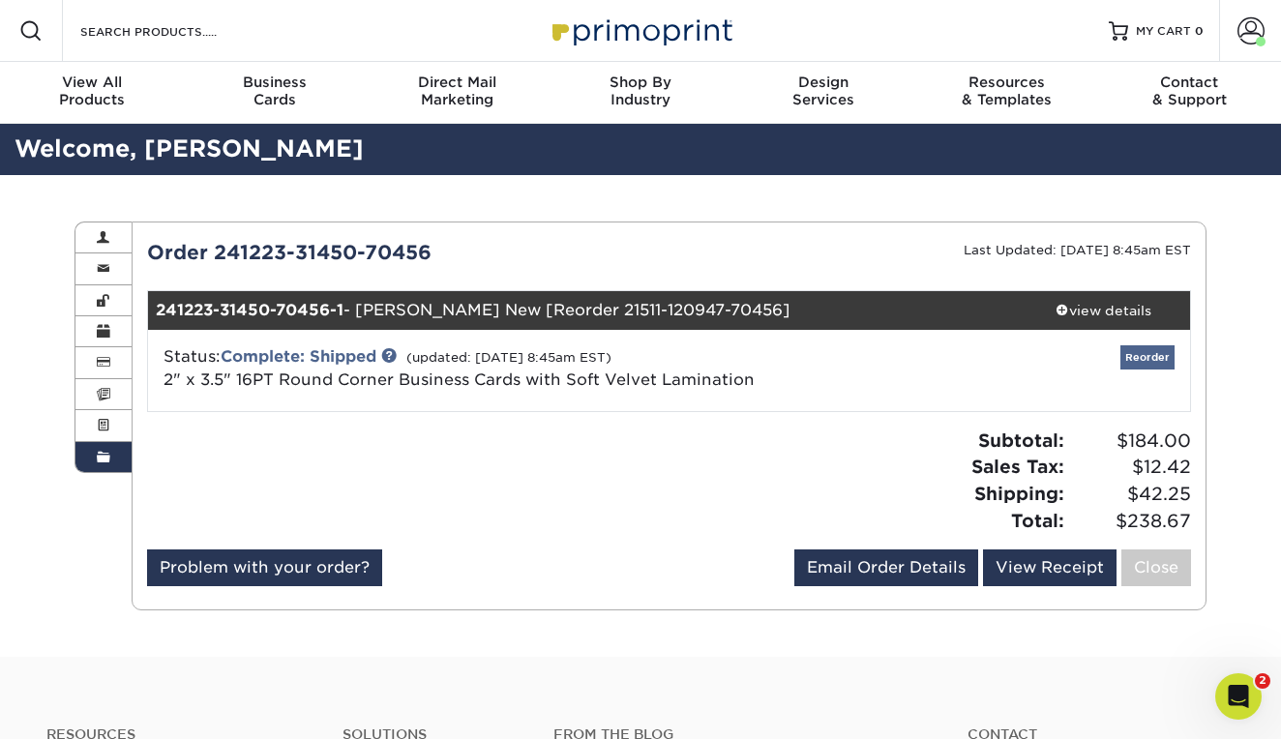
click at [1141, 359] on link "Reorder" at bounding box center [1148, 358] width 54 height 24
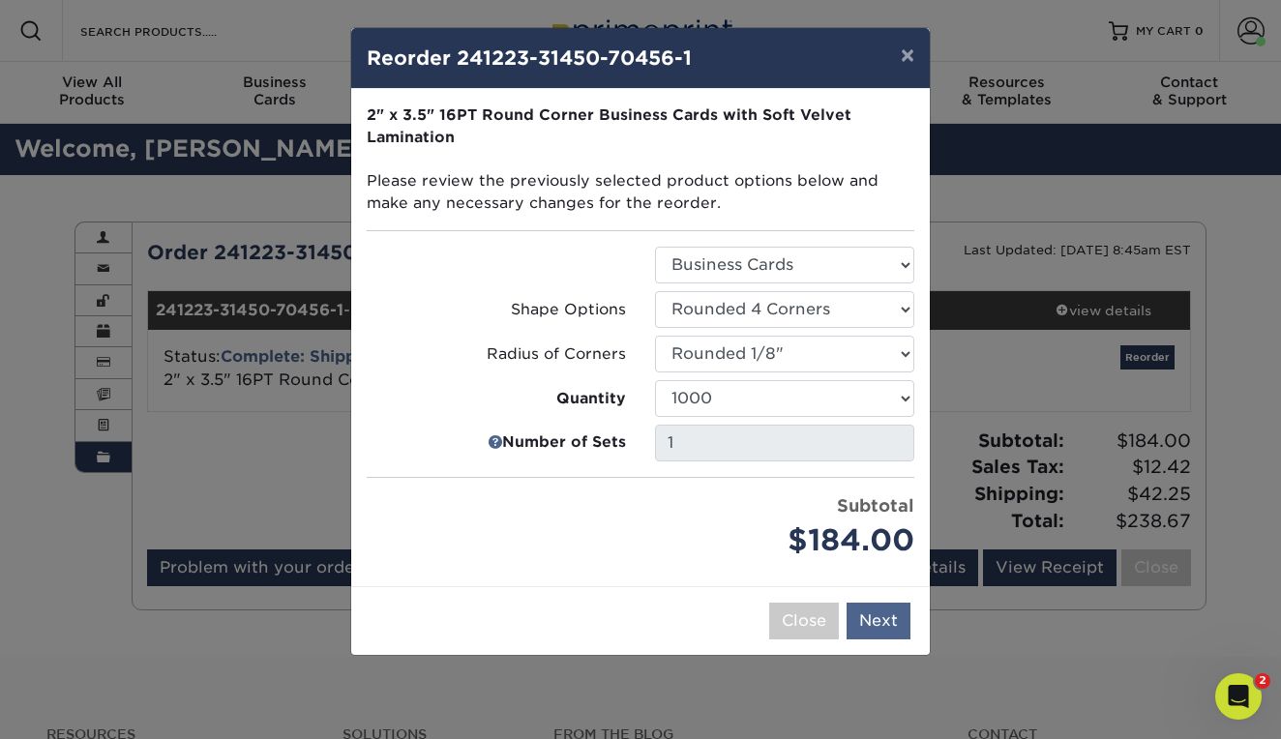
click at [875, 621] on button "Next" at bounding box center [879, 621] width 64 height 37
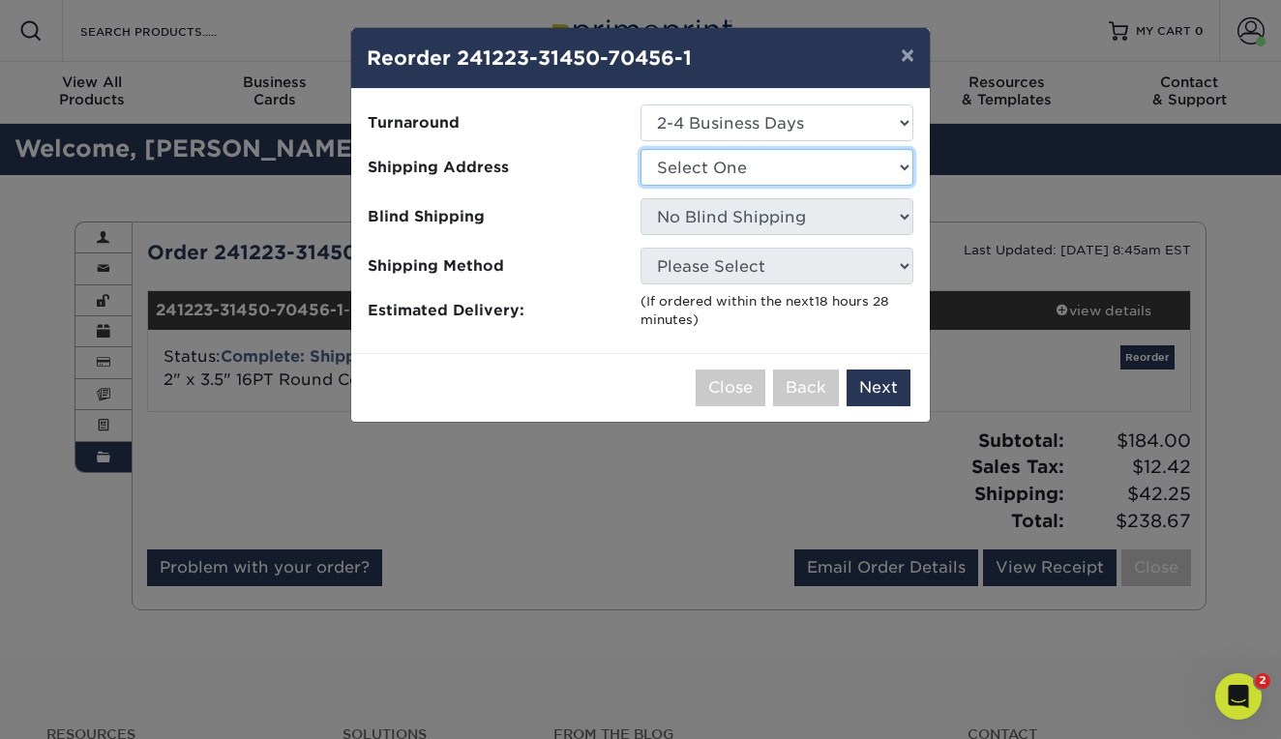
select select "286921"
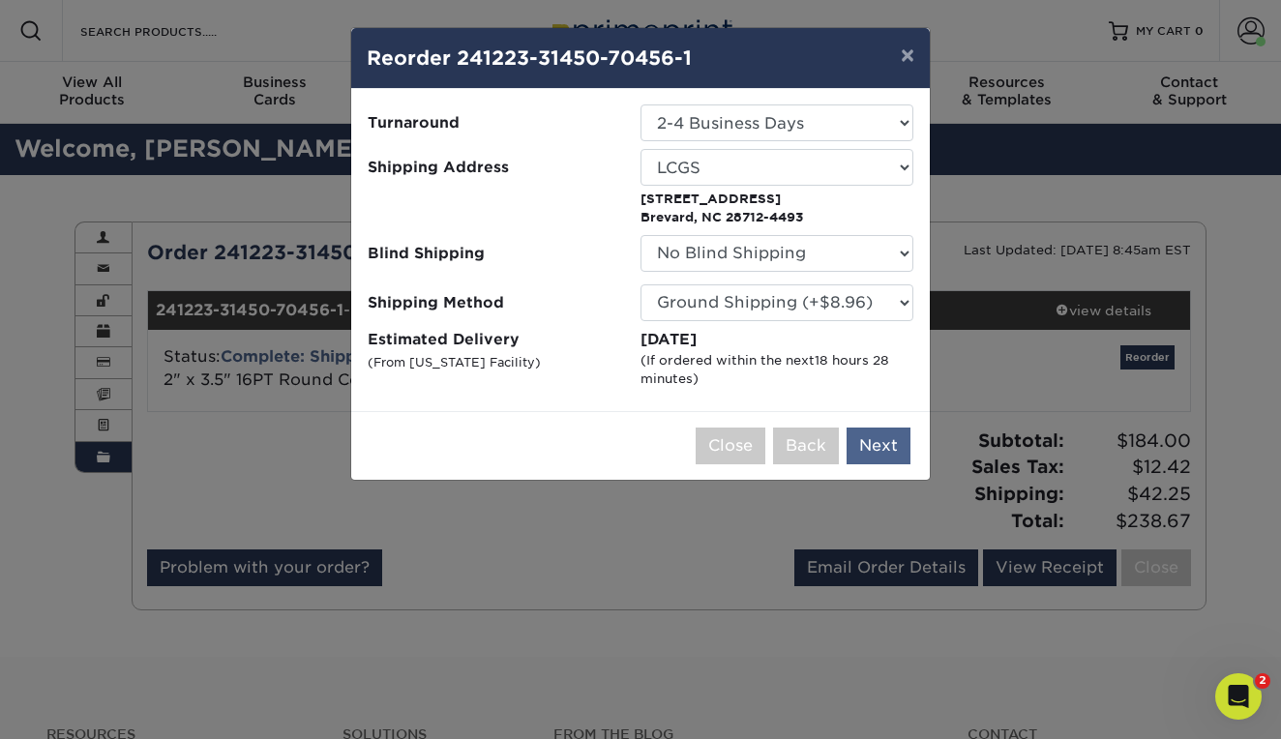
click at [873, 439] on button "Next" at bounding box center [879, 446] width 64 height 37
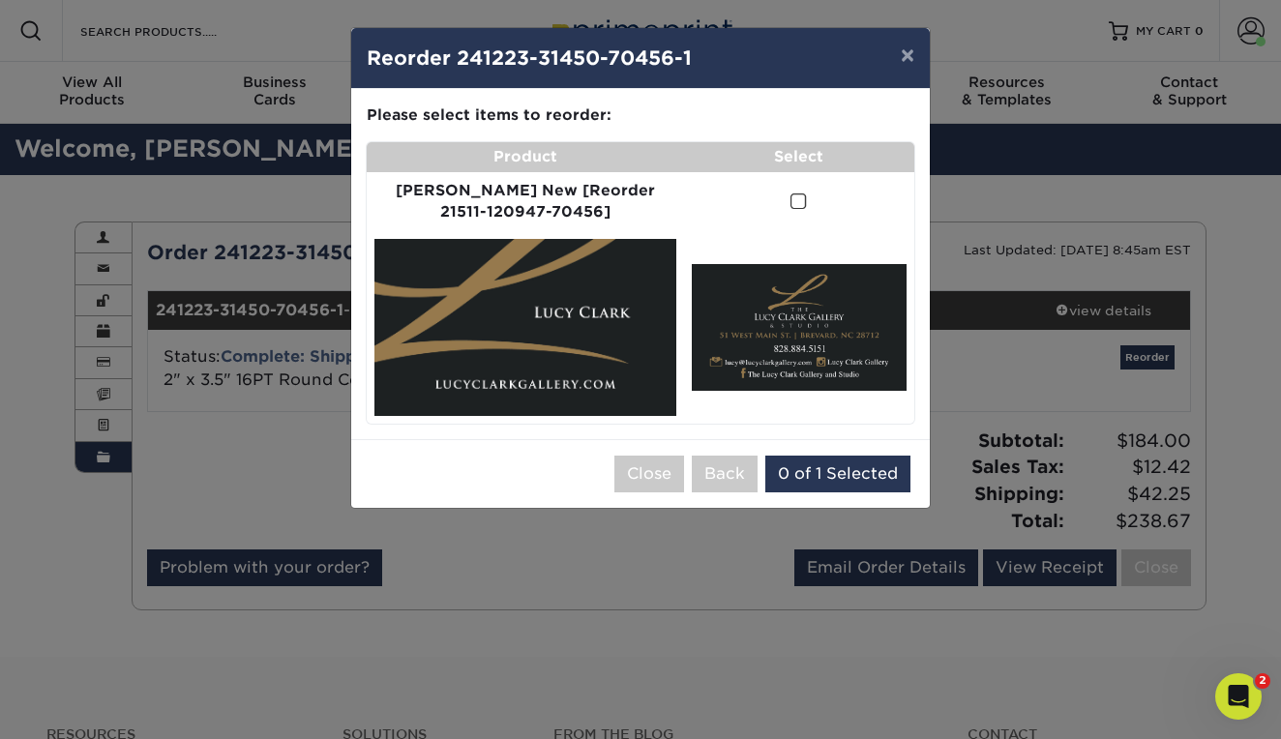
click at [791, 196] on span at bounding box center [799, 202] width 16 height 18
click at [0, 0] on input "checkbox" at bounding box center [0, 0] width 0 height 0
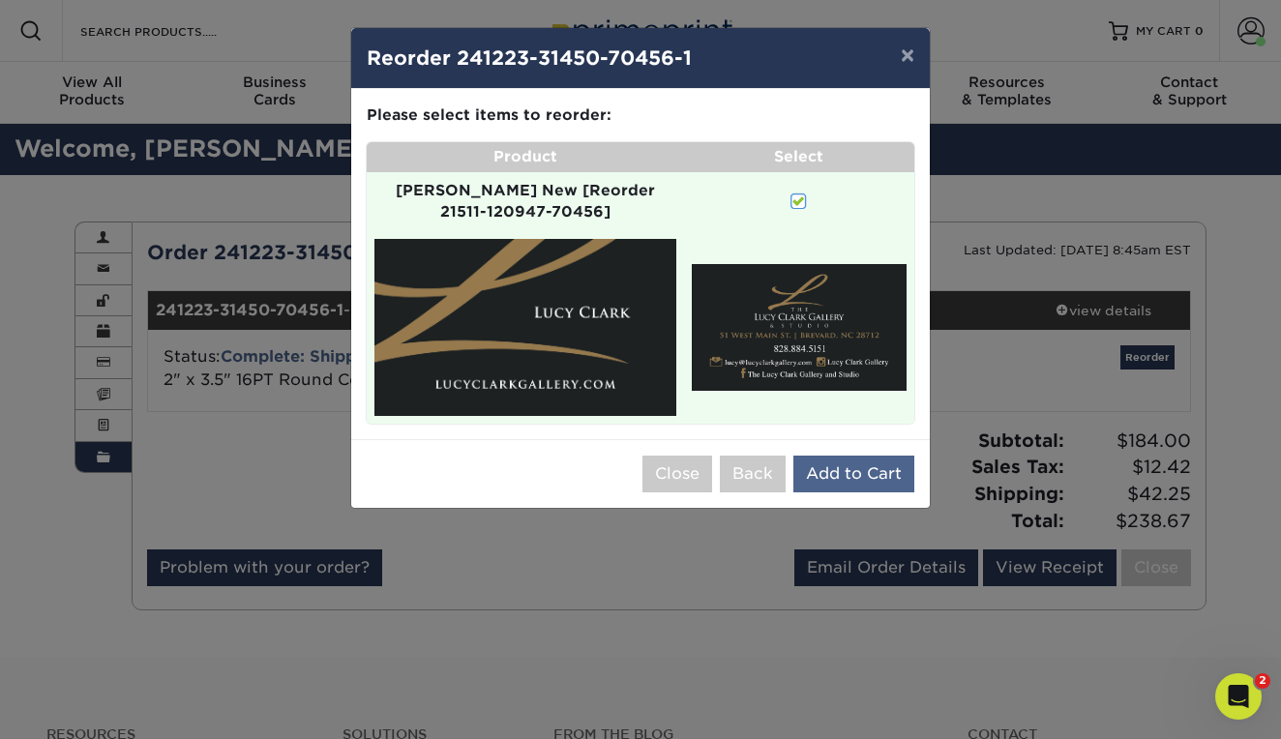
click at [817, 456] on button "Add to Cart" at bounding box center [854, 474] width 121 height 37
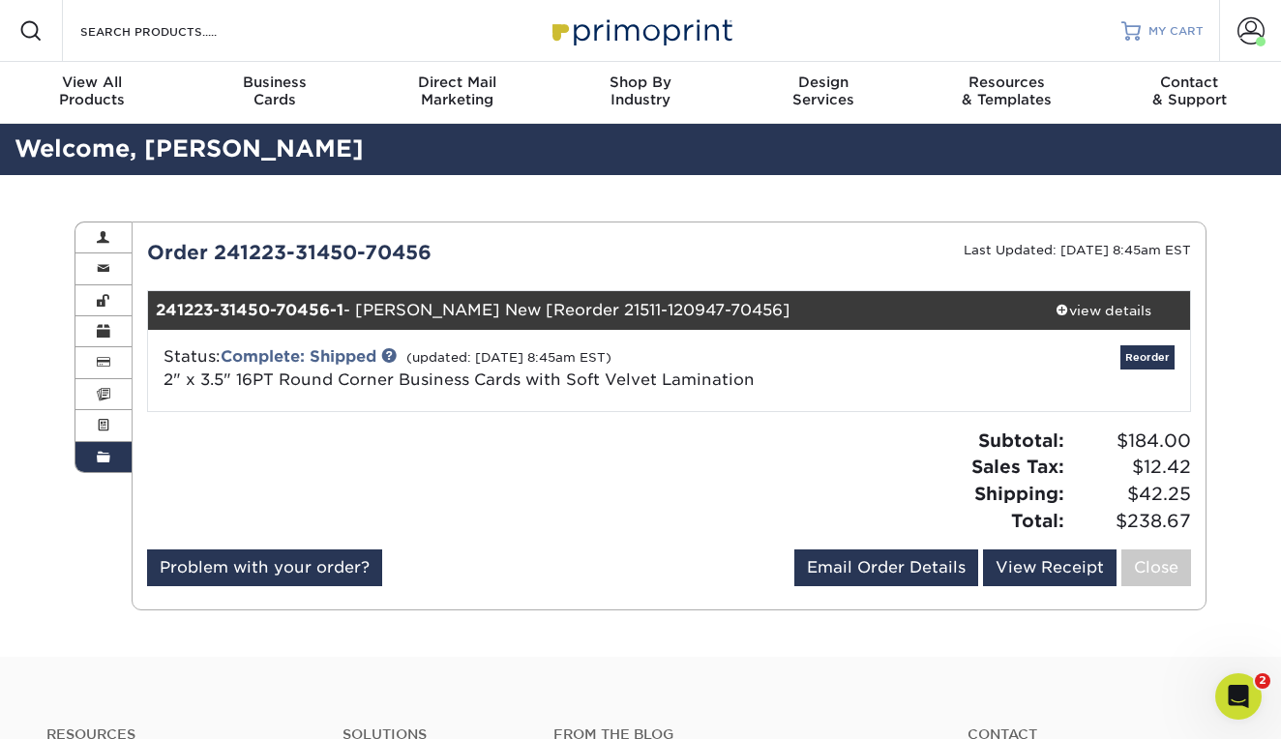
click at [1164, 33] on span "MY CART" at bounding box center [1176, 31] width 55 height 16
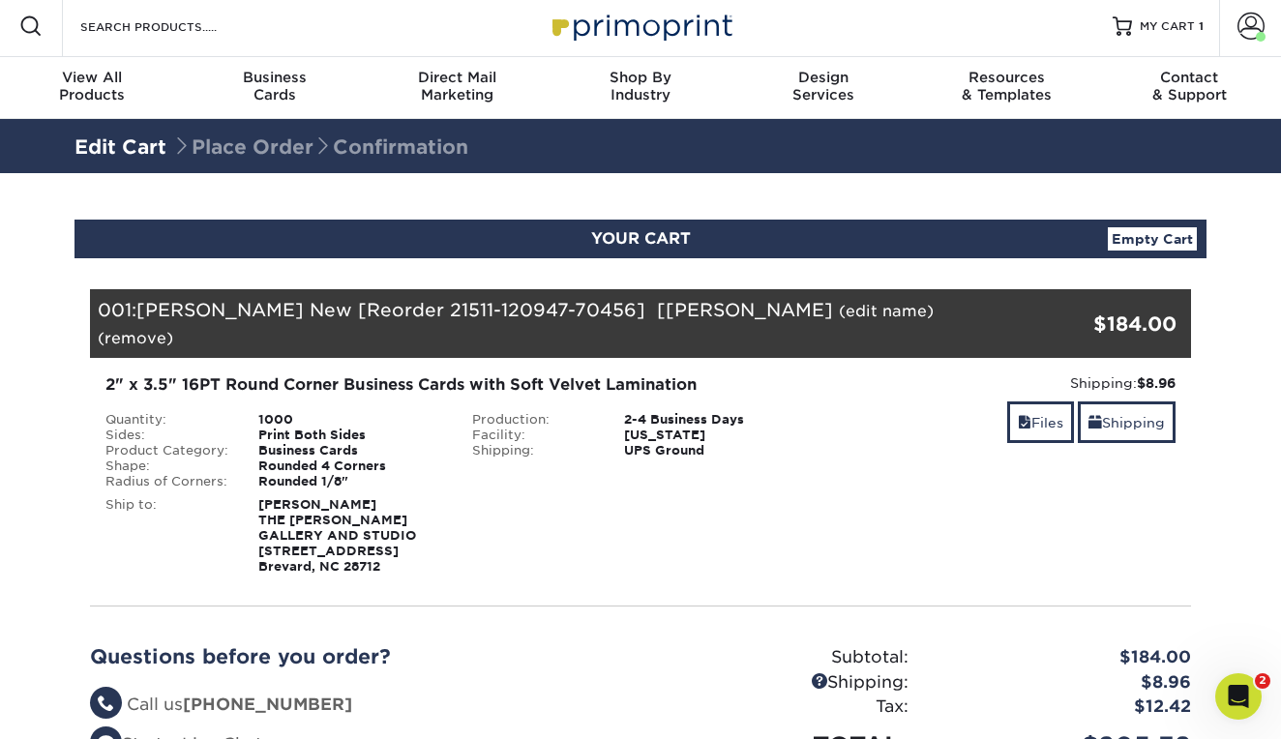
scroll to position [7, 0]
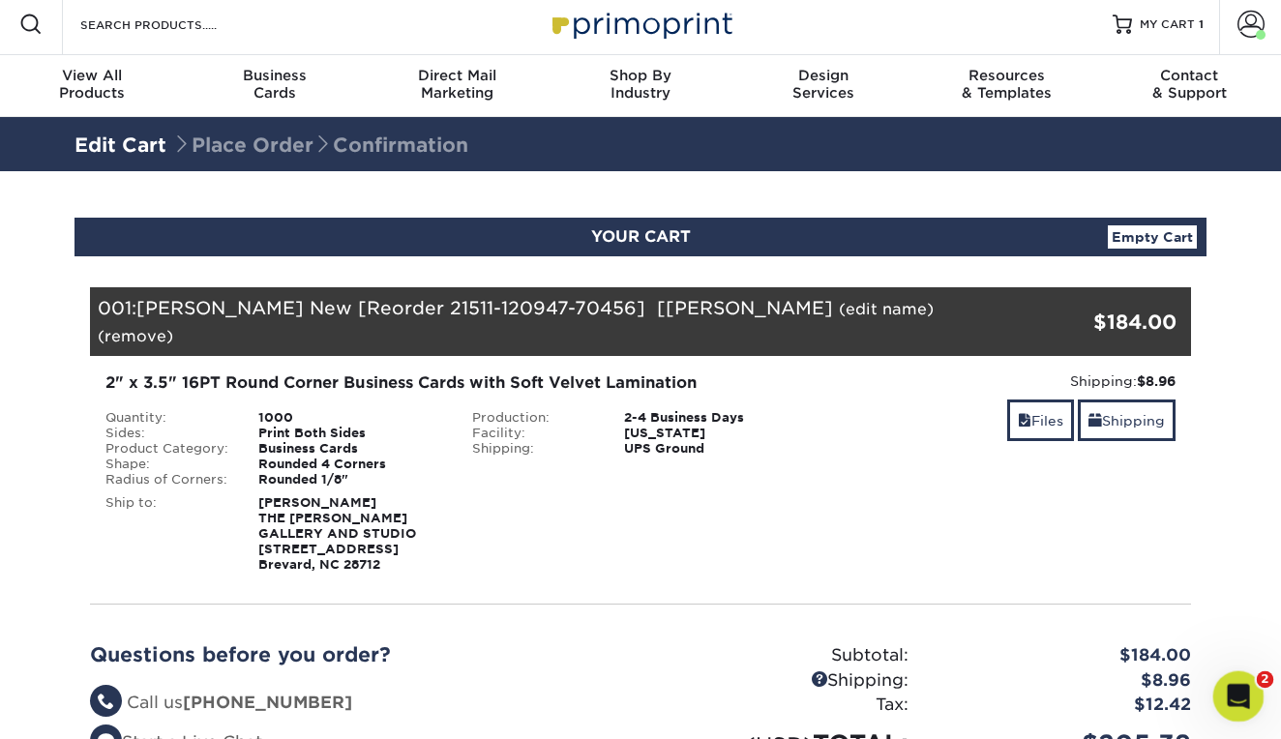
click at [1241, 697] on icon "Open Intercom Messenger" at bounding box center [1236, 694] width 32 height 32
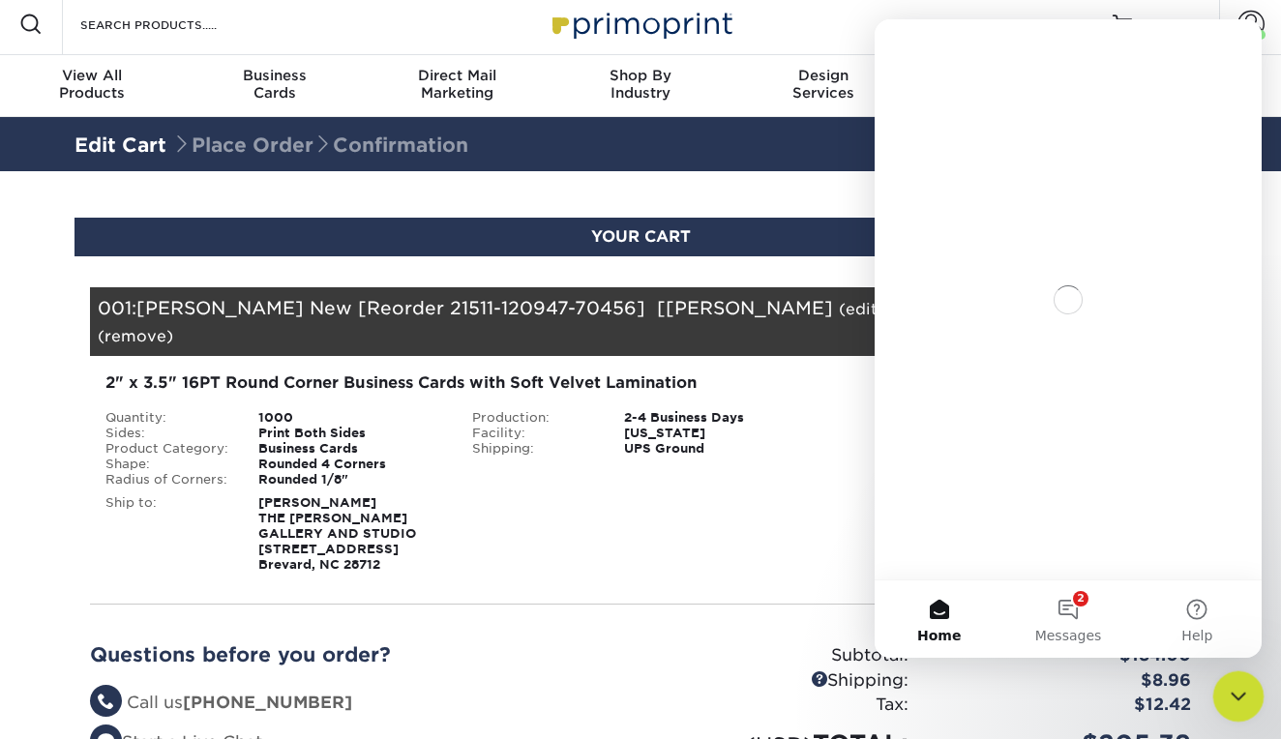
scroll to position [0, 0]
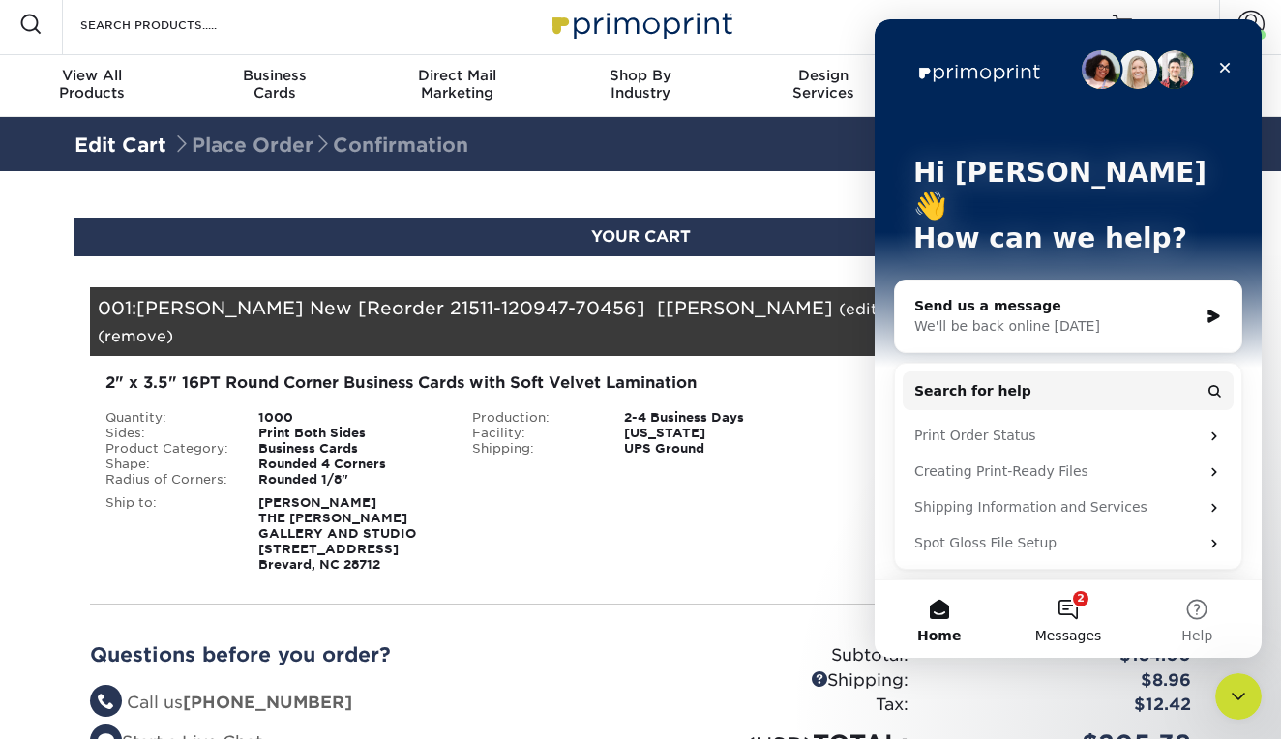
click at [1061, 611] on button "2 Messages" at bounding box center [1068, 619] width 129 height 77
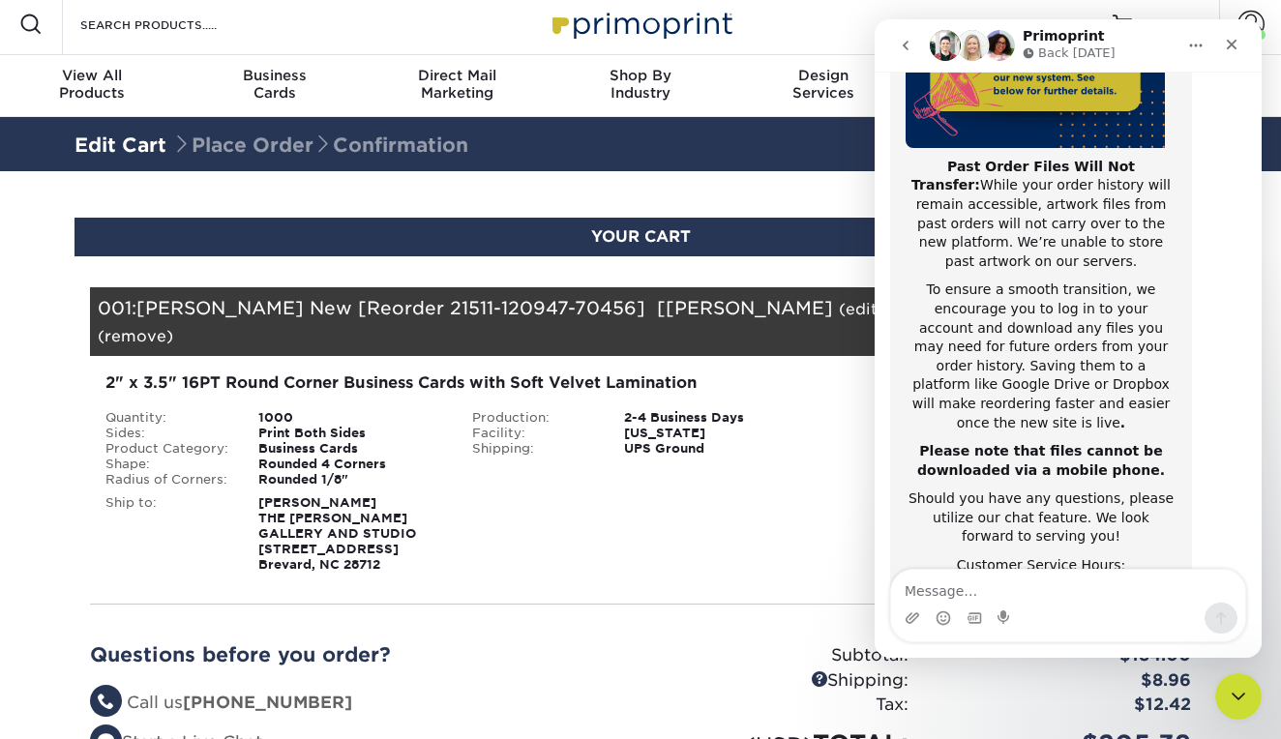
scroll to position [338, 0]
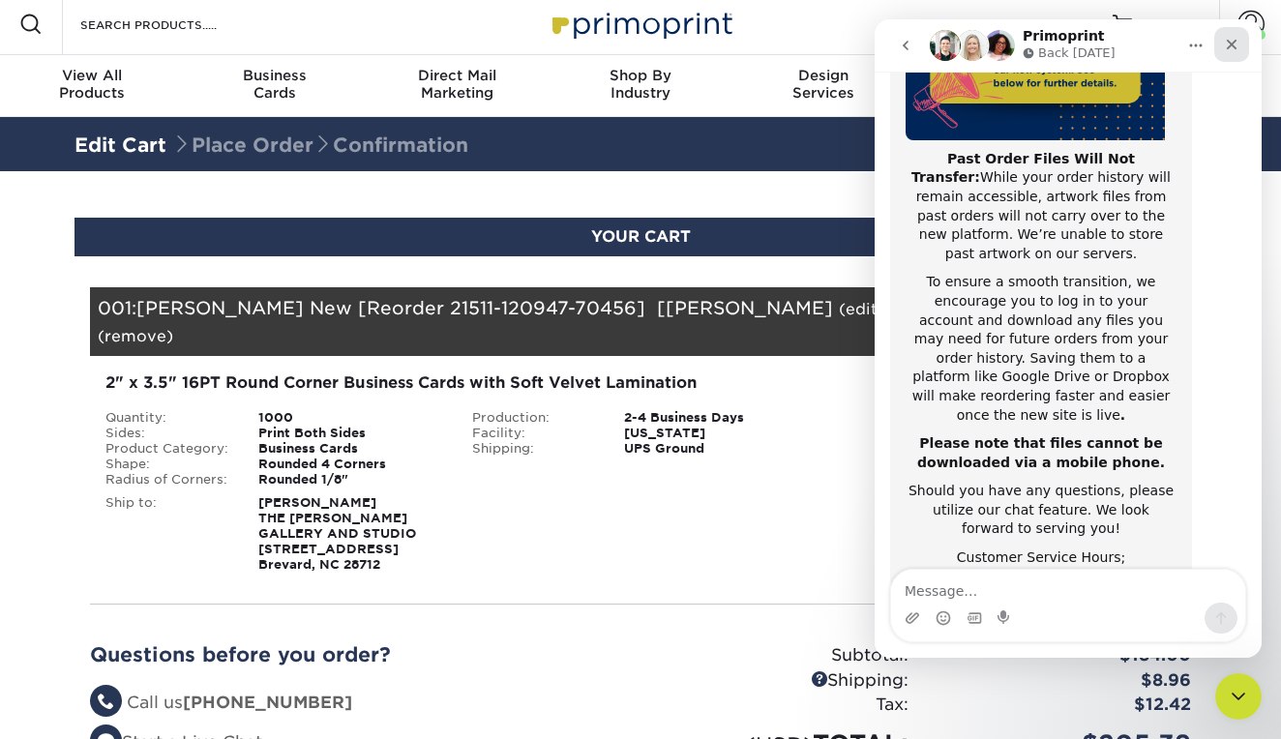
click at [1232, 46] on icon "Close" at bounding box center [1231, 44] width 15 height 15
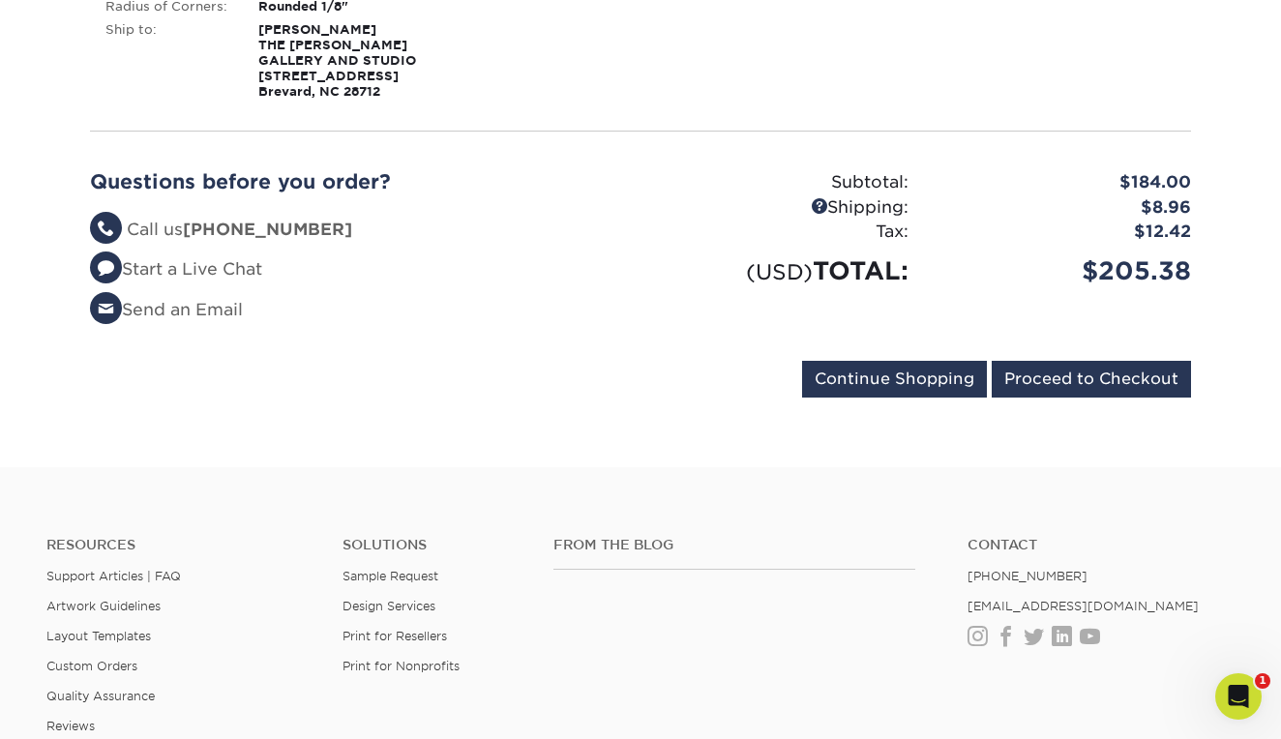
scroll to position [481, 0]
click at [1062, 360] on input "Proceed to Checkout" at bounding box center [1091, 378] width 199 height 37
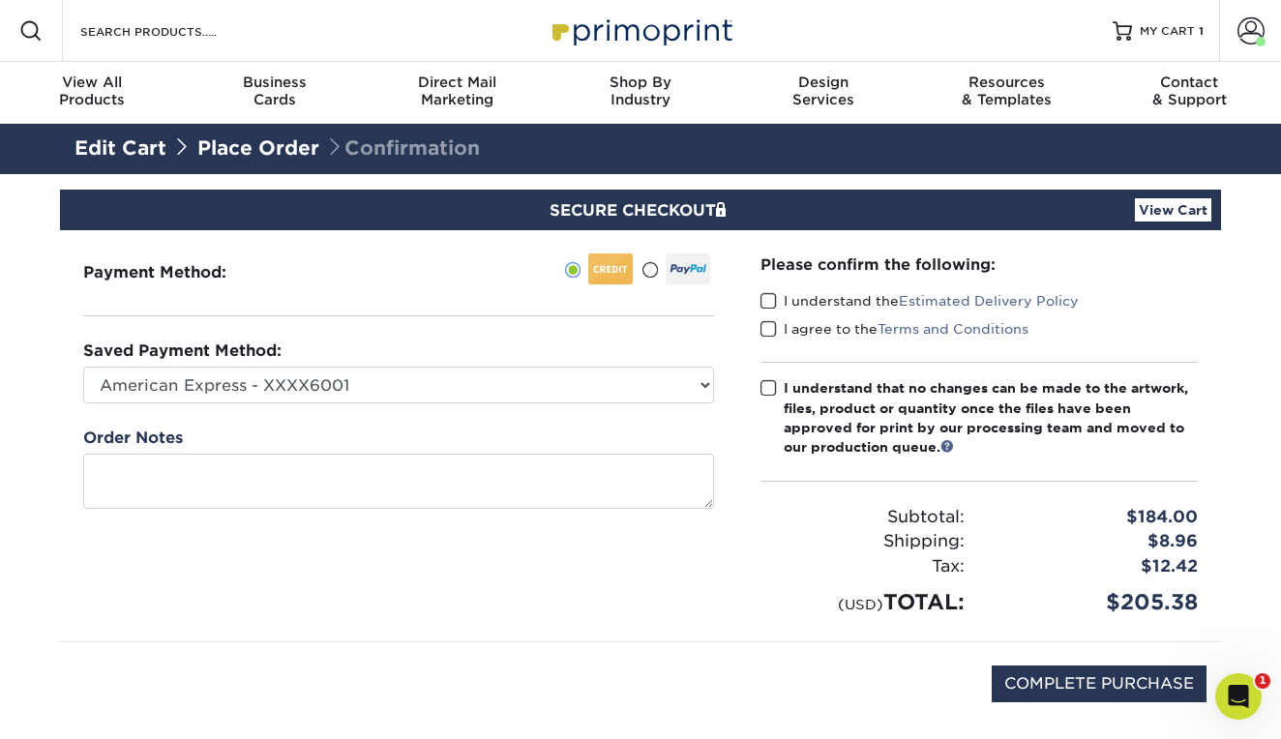
click at [769, 300] on span at bounding box center [769, 301] width 16 height 18
click at [0, 0] on input "I understand the Estimated Delivery Policy" at bounding box center [0, 0] width 0 height 0
click at [764, 327] on span at bounding box center [769, 329] width 16 height 18
click at [0, 0] on input "I agree to the Terms and Conditions" at bounding box center [0, 0] width 0 height 0
click at [765, 384] on span at bounding box center [769, 388] width 16 height 18
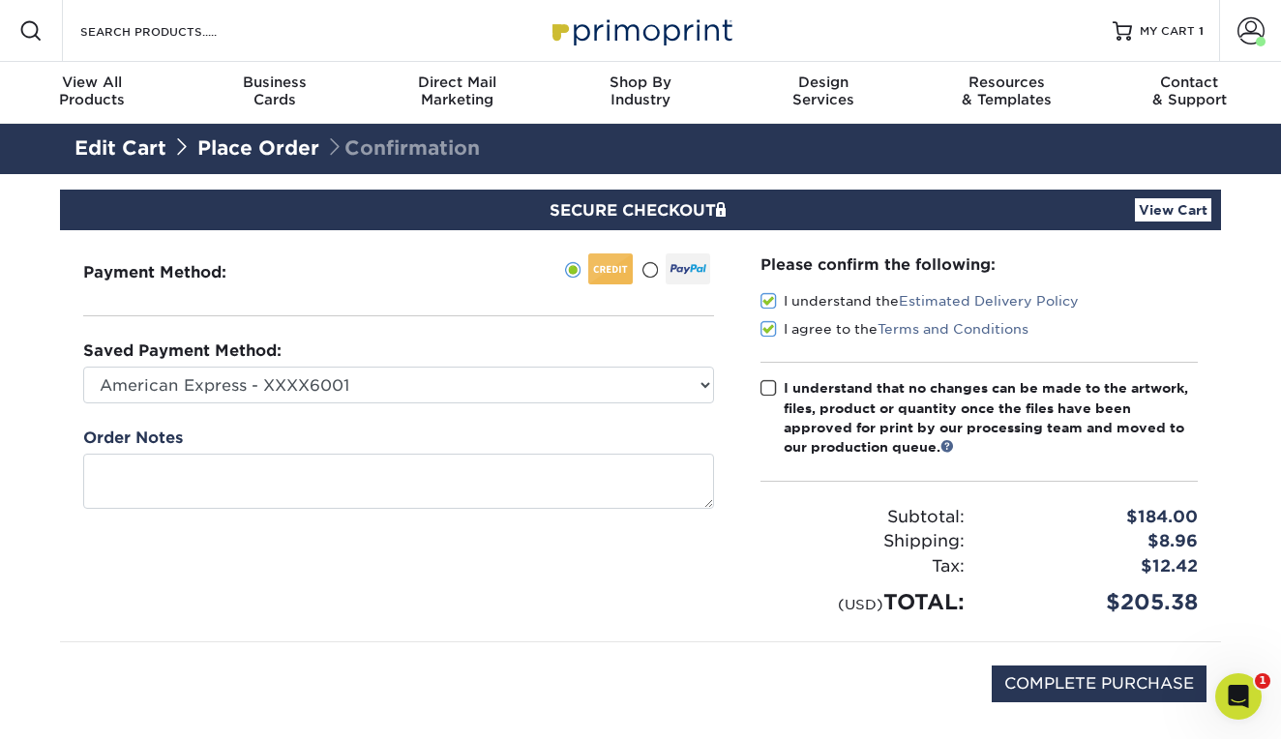
click at [0, 0] on input "I understand that no changes can be made to the artwork, files, product or quan…" at bounding box center [0, 0] width 0 height 0
click at [1017, 677] on input "COMPLETE PURCHASE" at bounding box center [1099, 684] width 215 height 37
type input "PROCESSING, PLEASE WAIT..."
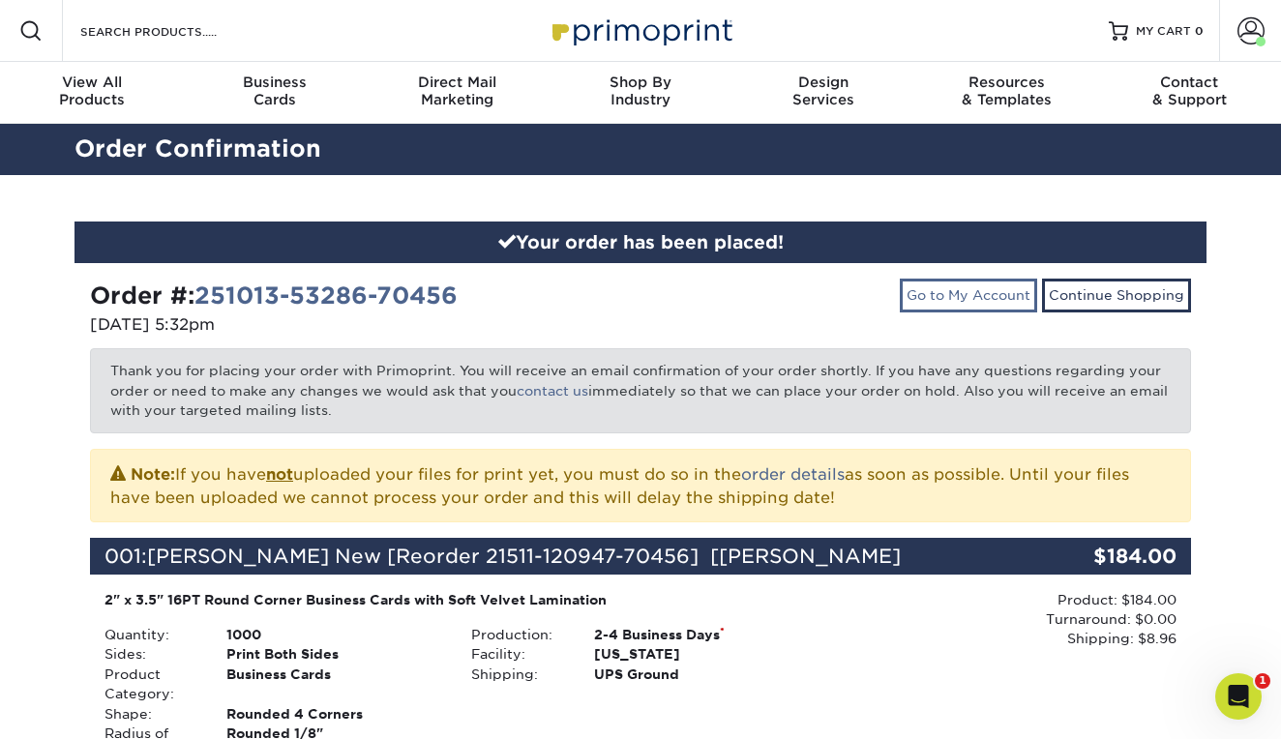
click at [926, 289] on link "Go to My Account" at bounding box center [968, 295] width 137 height 33
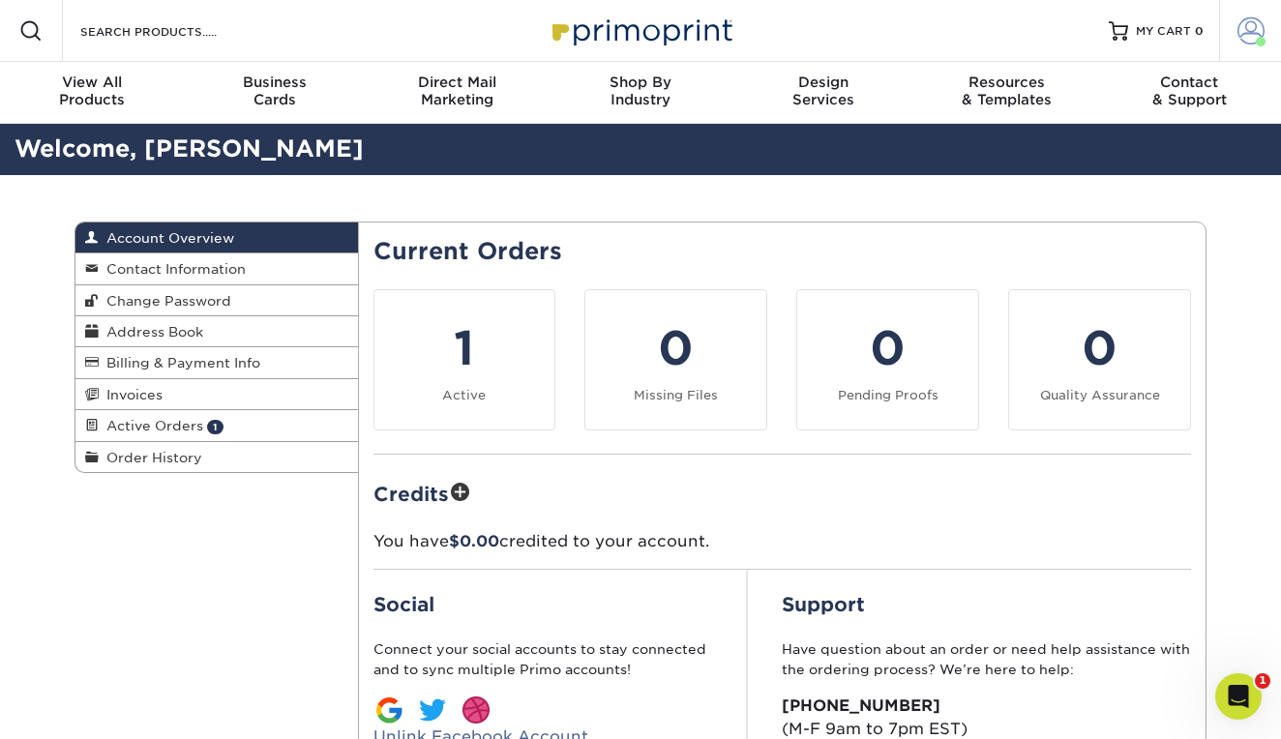
click at [1253, 39] on span at bounding box center [1251, 30] width 27 height 27
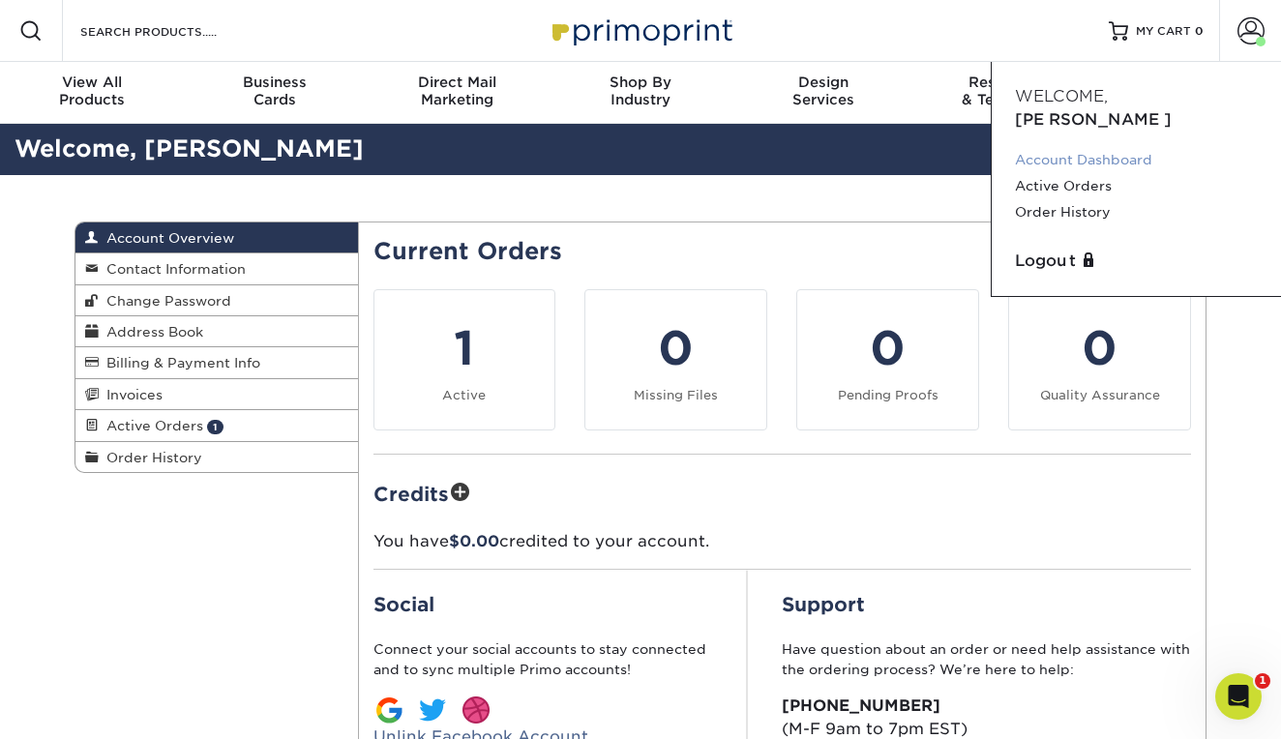
click at [1119, 147] on link "Account Dashboard" at bounding box center [1136, 160] width 243 height 26
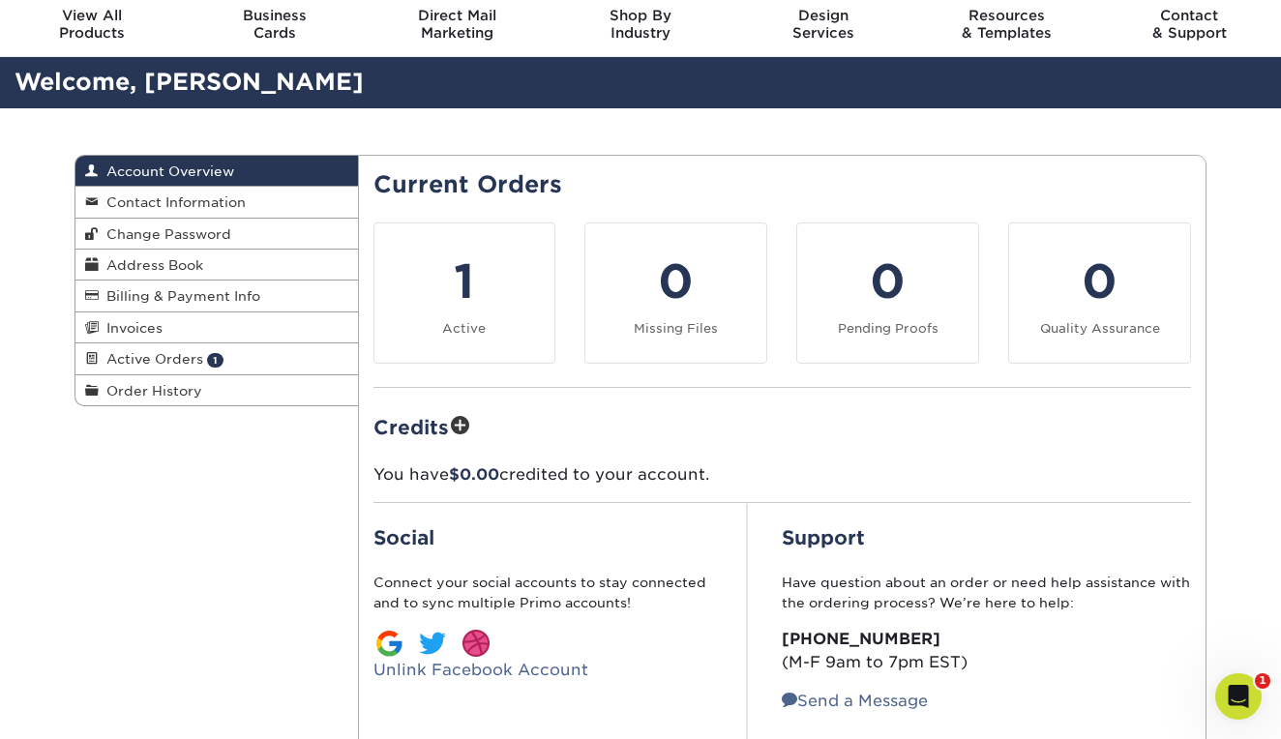
scroll to position [64, 0]
